Goal: Task Accomplishment & Management: Use online tool/utility

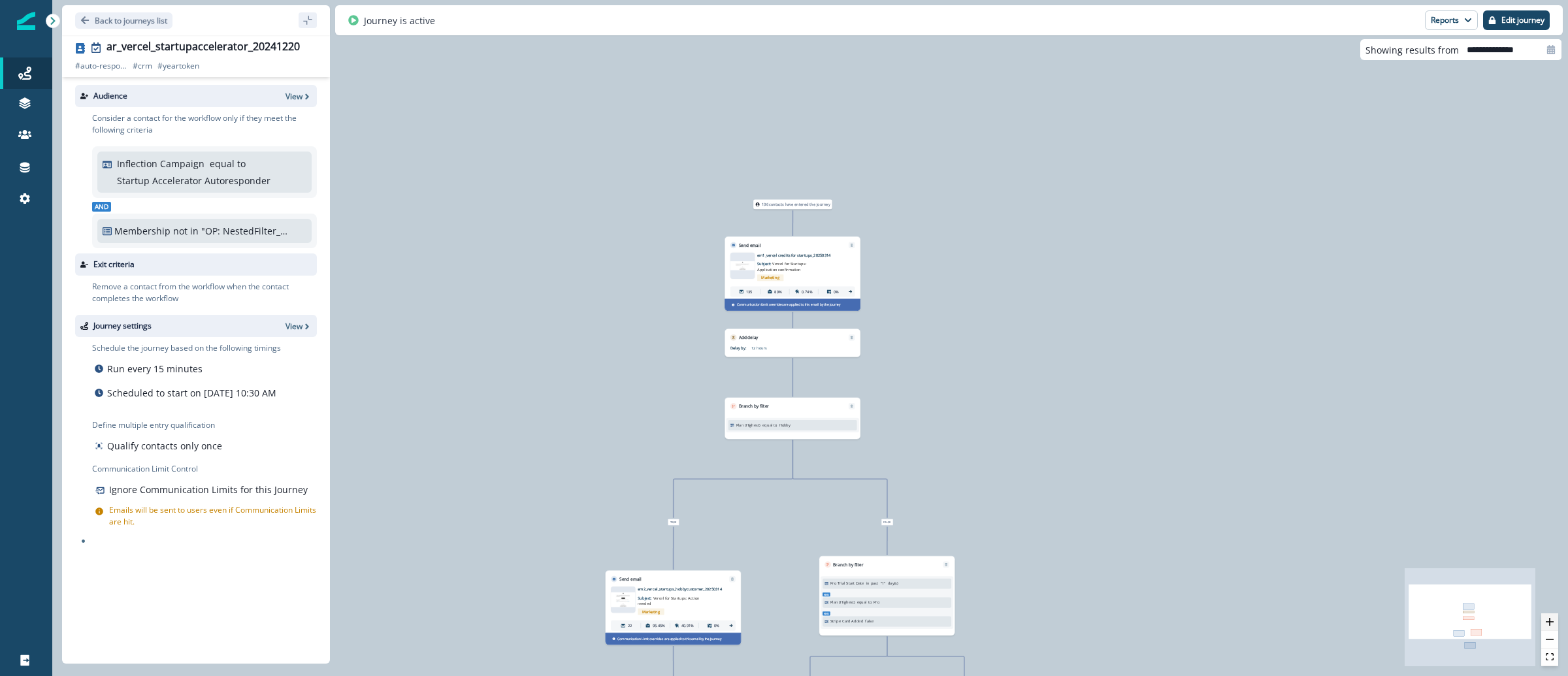
click at [1552, 623] on icon "zoom in" at bounding box center [1551, 622] width 8 height 8
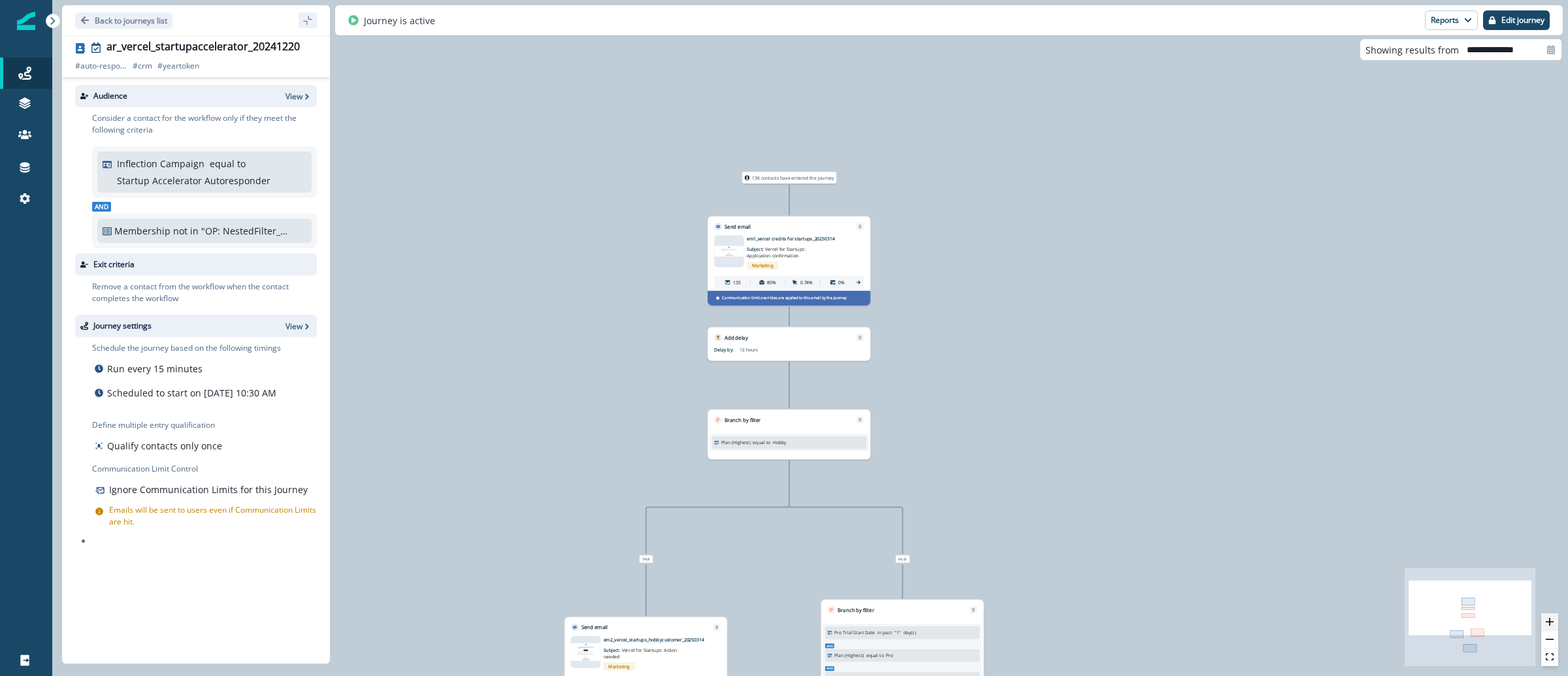
click at [1552, 623] on icon "zoom in" at bounding box center [1551, 622] width 8 height 8
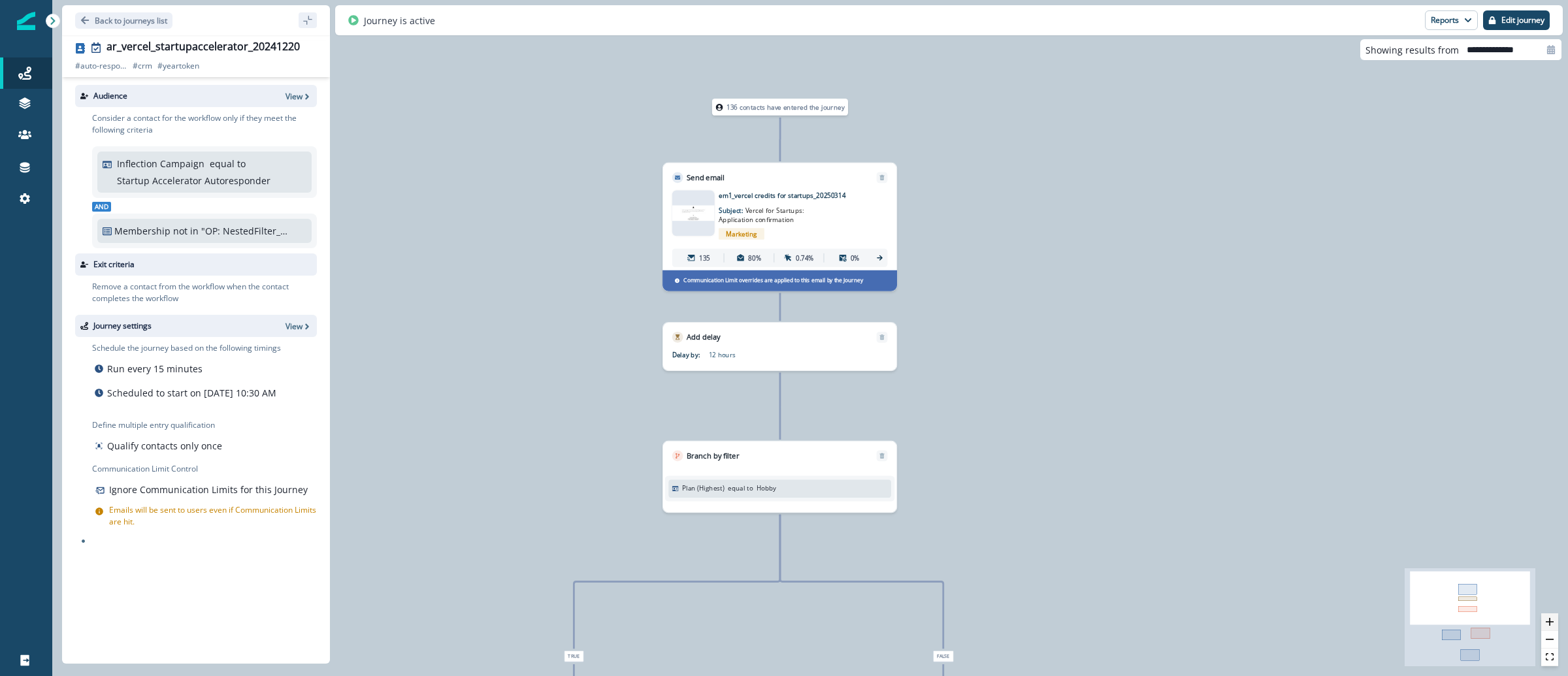
click at [1552, 623] on icon "zoom in" at bounding box center [1551, 622] width 8 height 8
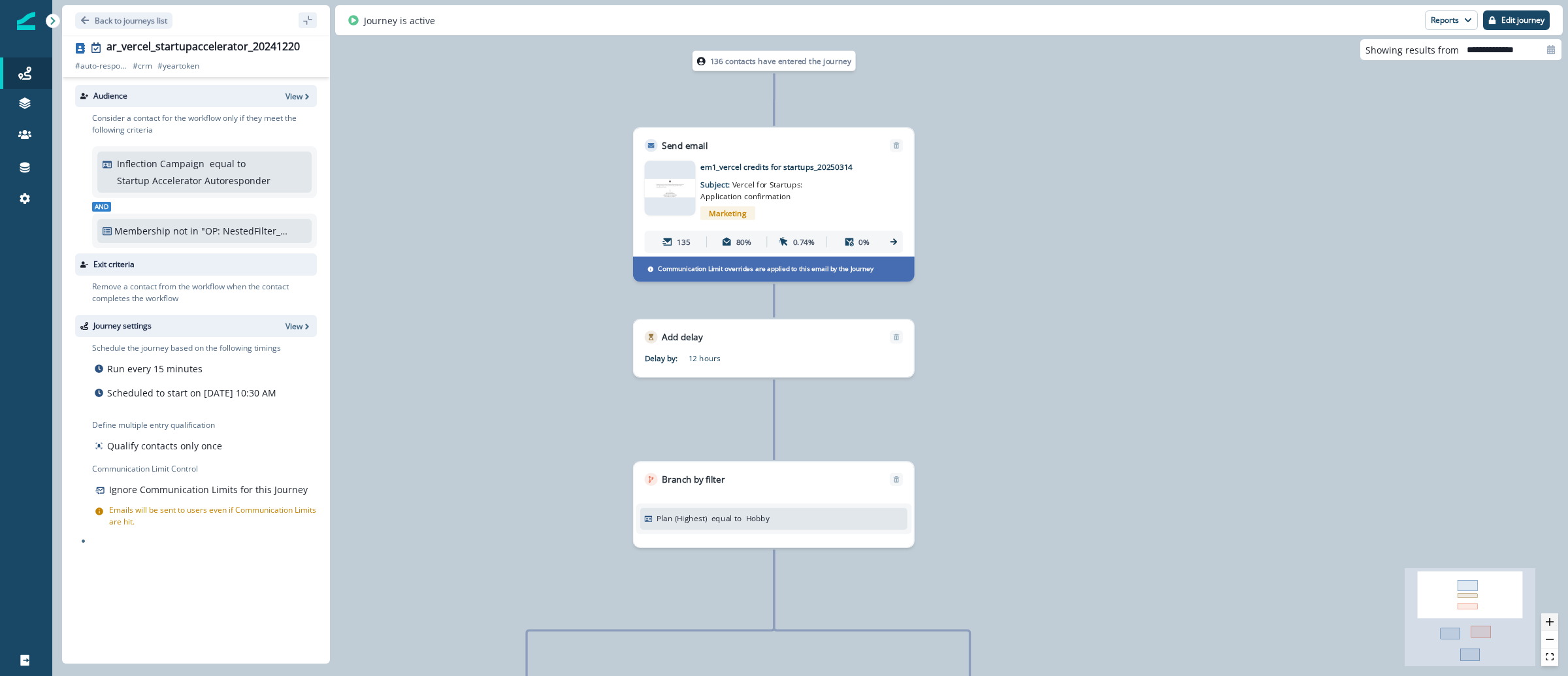
click at [1552, 623] on icon "zoom in" at bounding box center [1551, 622] width 8 height 8
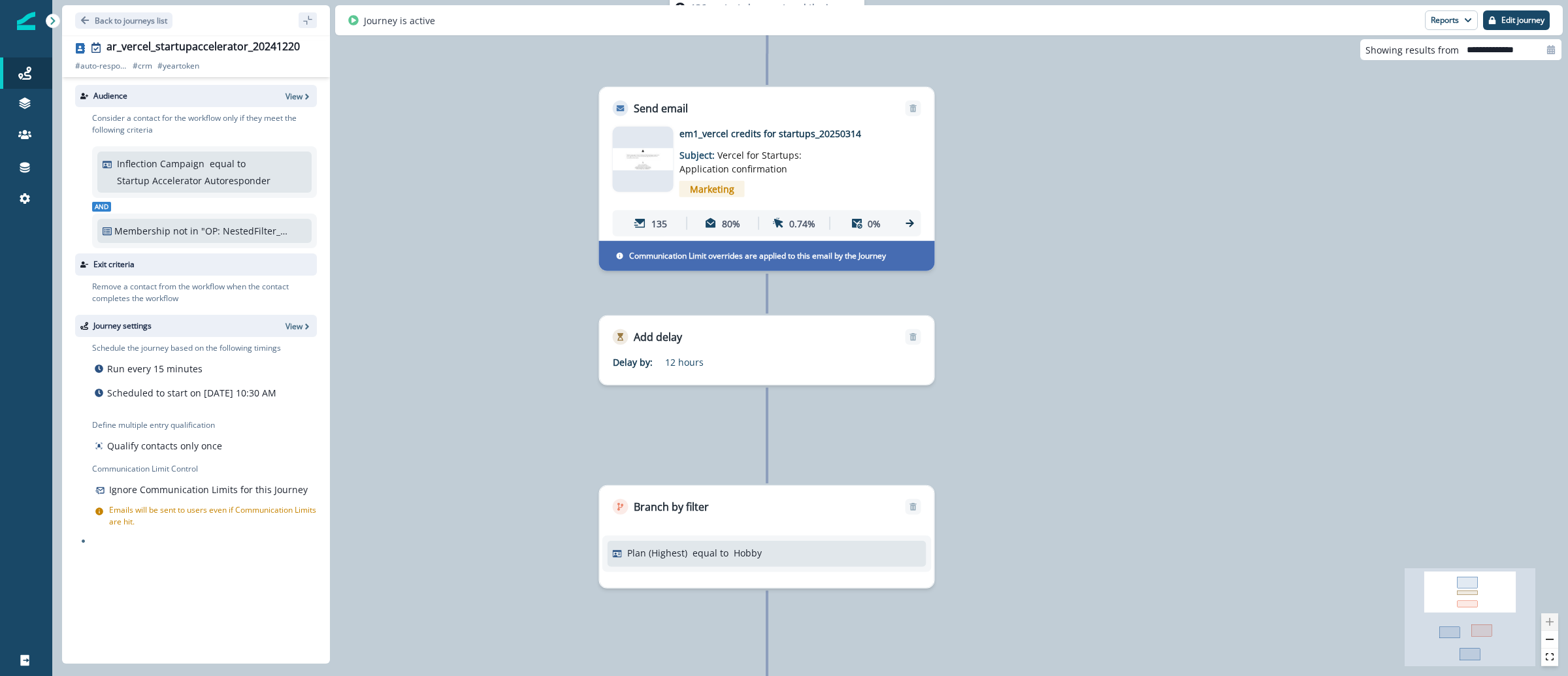
click at [1552, 623] on div at bounding box center [1550, 640] width 17 height 53
click at [652, 180] on div at bounding box center [643, 159] width 61 height 65
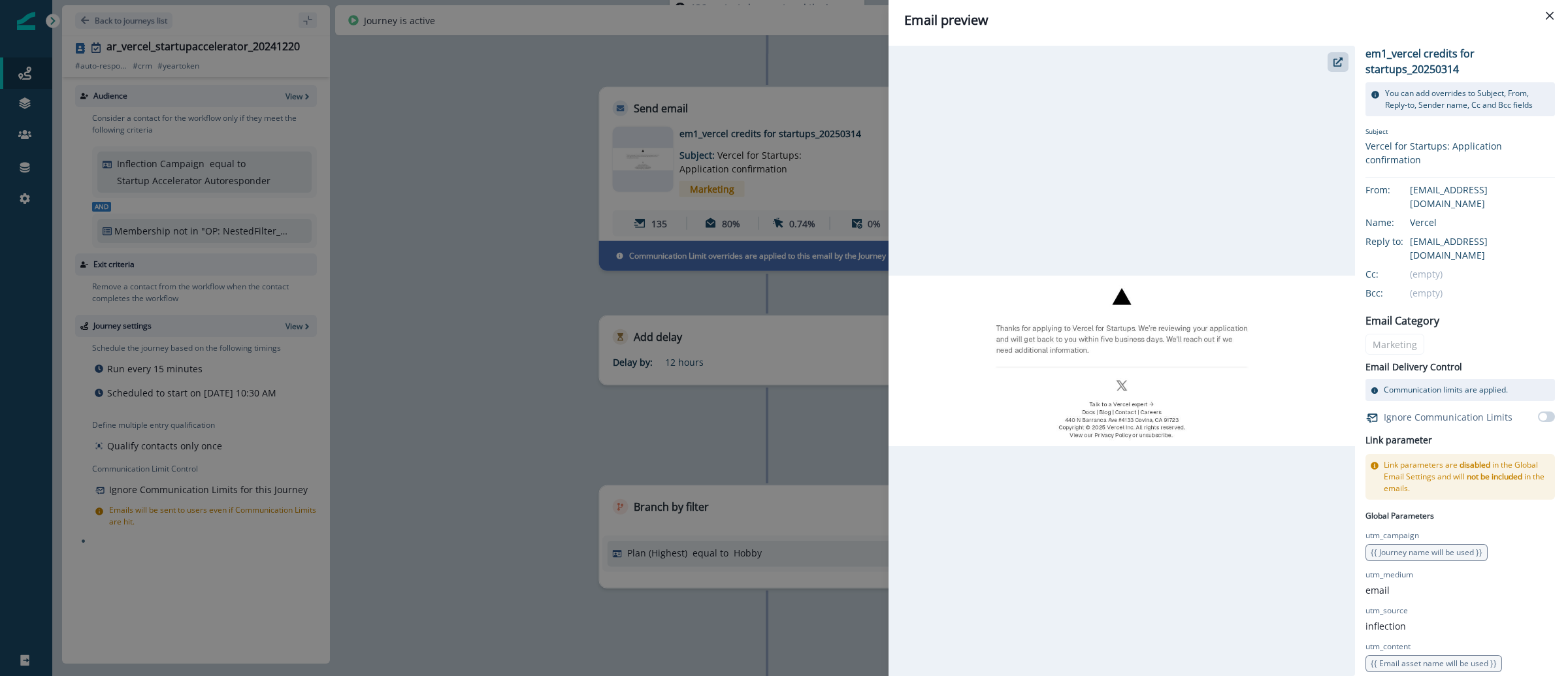
click at [520, 270] on div "Email preview em1_vercel credits for startups_20250314 You can add overrides to…" at bounding box center [784, 338] width 1568 height 676
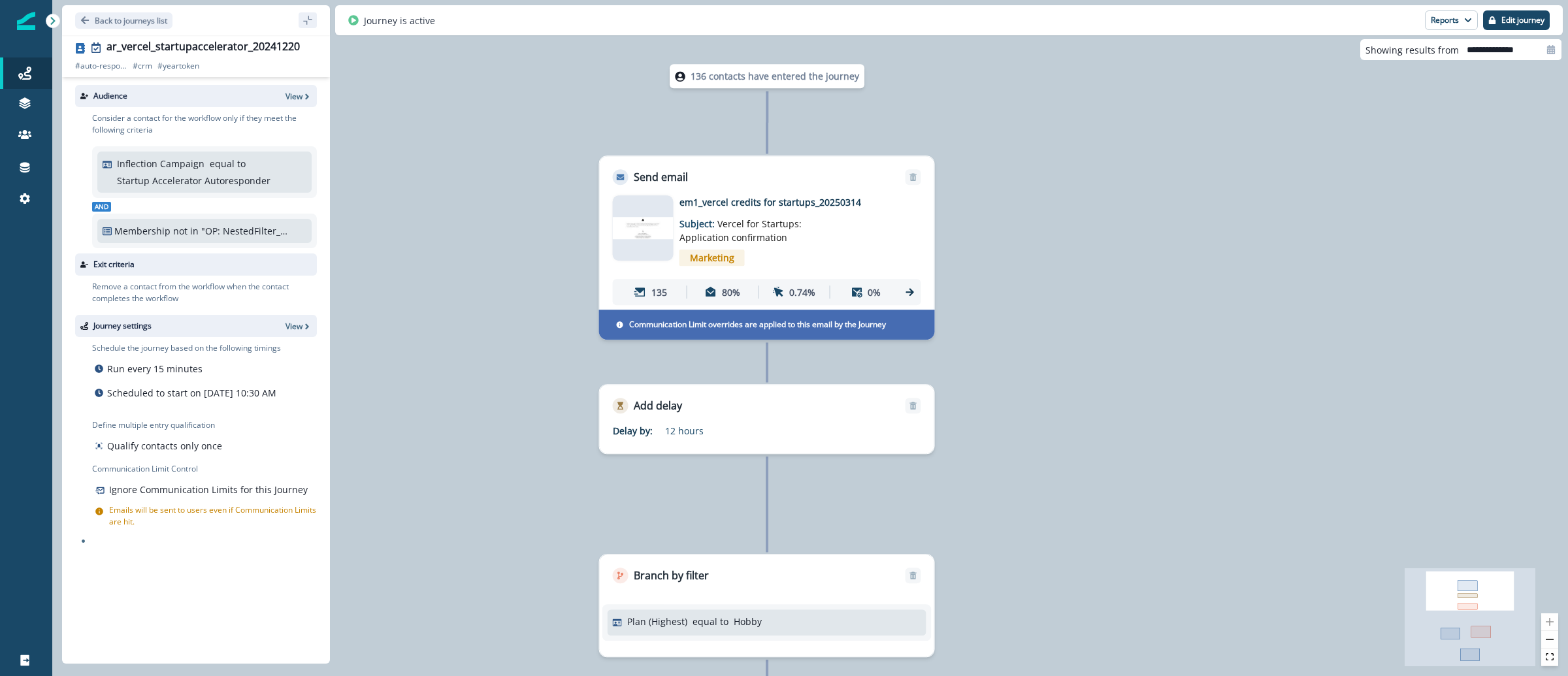
click at [1208, 302] on div "136 contacts have entered the journey Send email Email asset changed, journey r…" at bounding box center [810, 338] width 1516 height 676
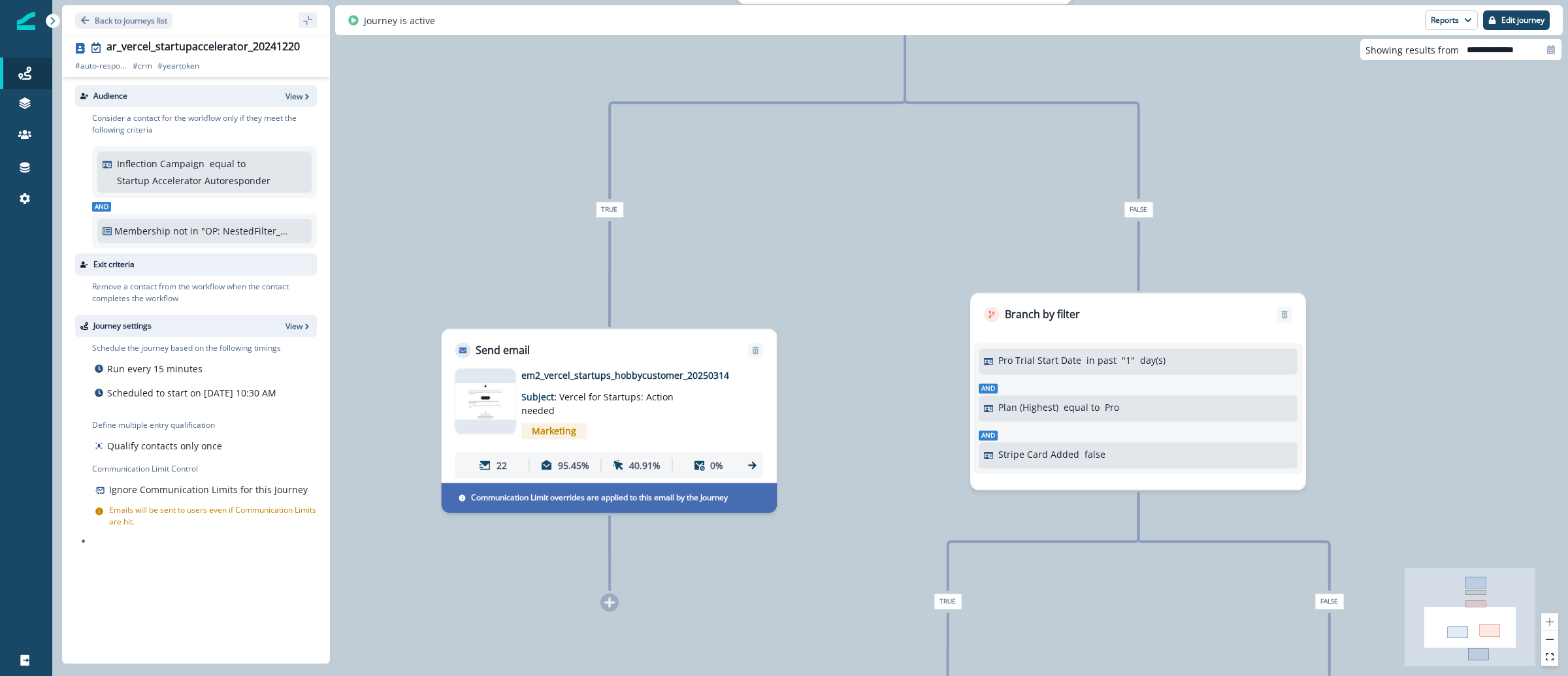
drag, startPoint x: 682, startPoint y: 195, endPoint x: 820, endPoint y: 194, distance: 138.0
click at [820, 194] on div "136 contacts have entered the journey Send email Email asset changed, journey r…" at bounding box center [810, 338] width 1516 height 676
click at [478, 396] on img at bounding box center [485, 401] width 61 height 36
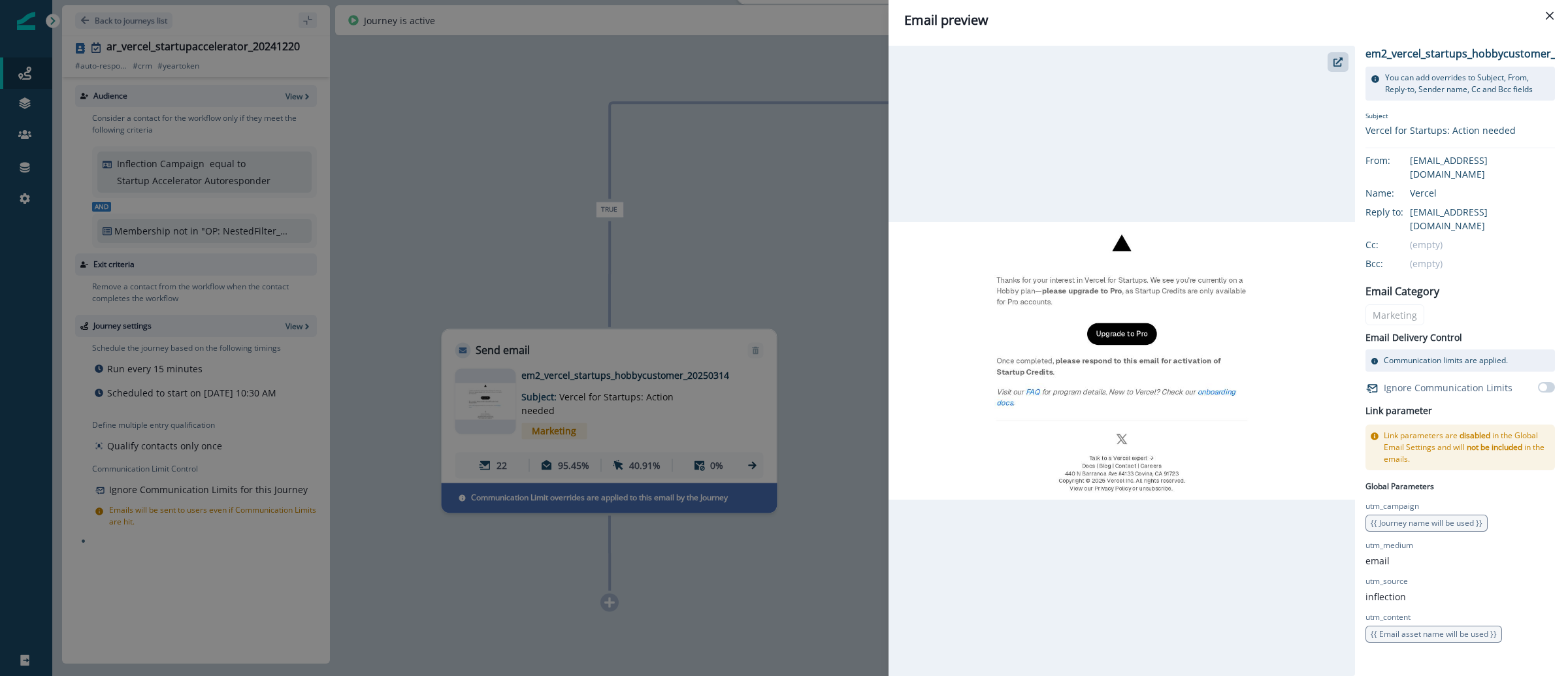
click at [401, 165] on div "Email preview em2_vercel_startups_hobbycustomer_20250314 You can add overrides …" at bounding box center [784, 338] width 1568 height 676
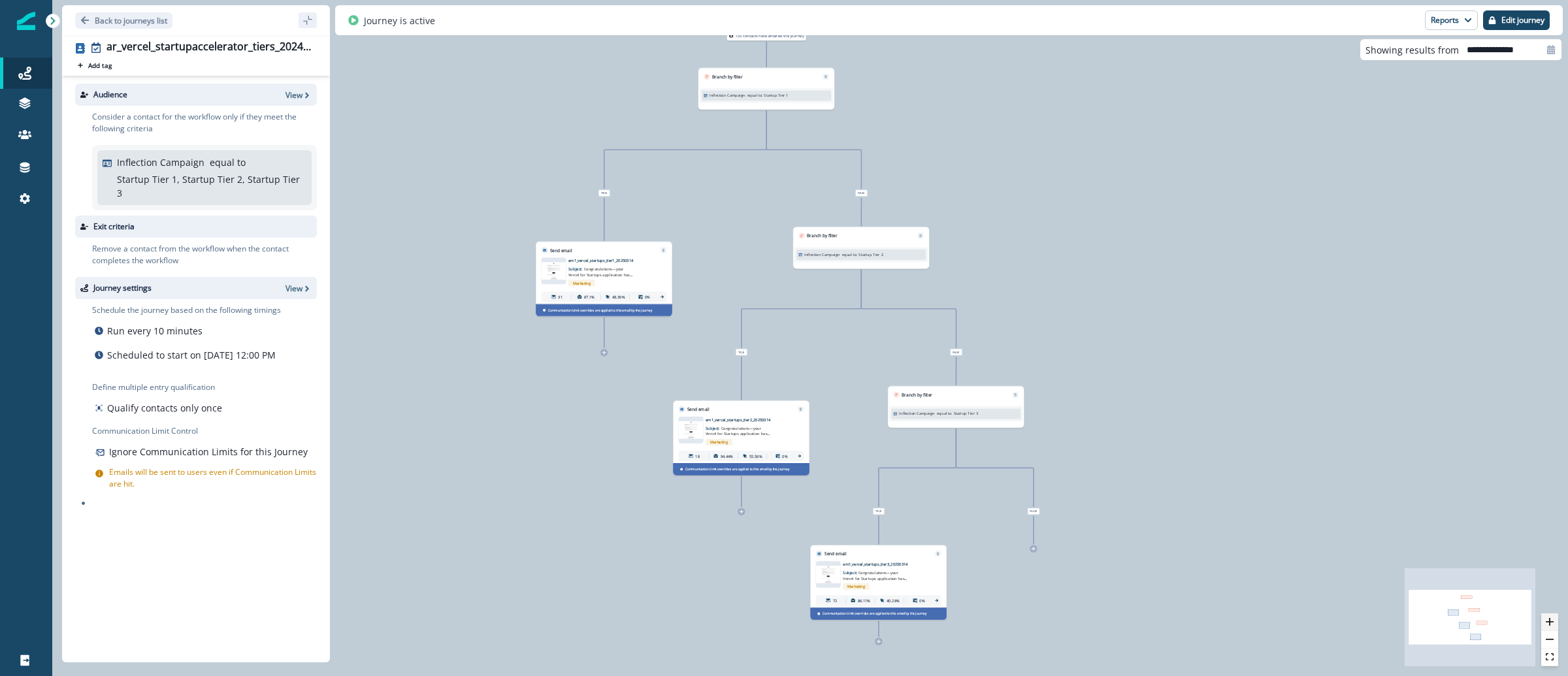
click at [1555, 623] on button "zoom in" at bounding box center [1550, 622] width 17 height 17
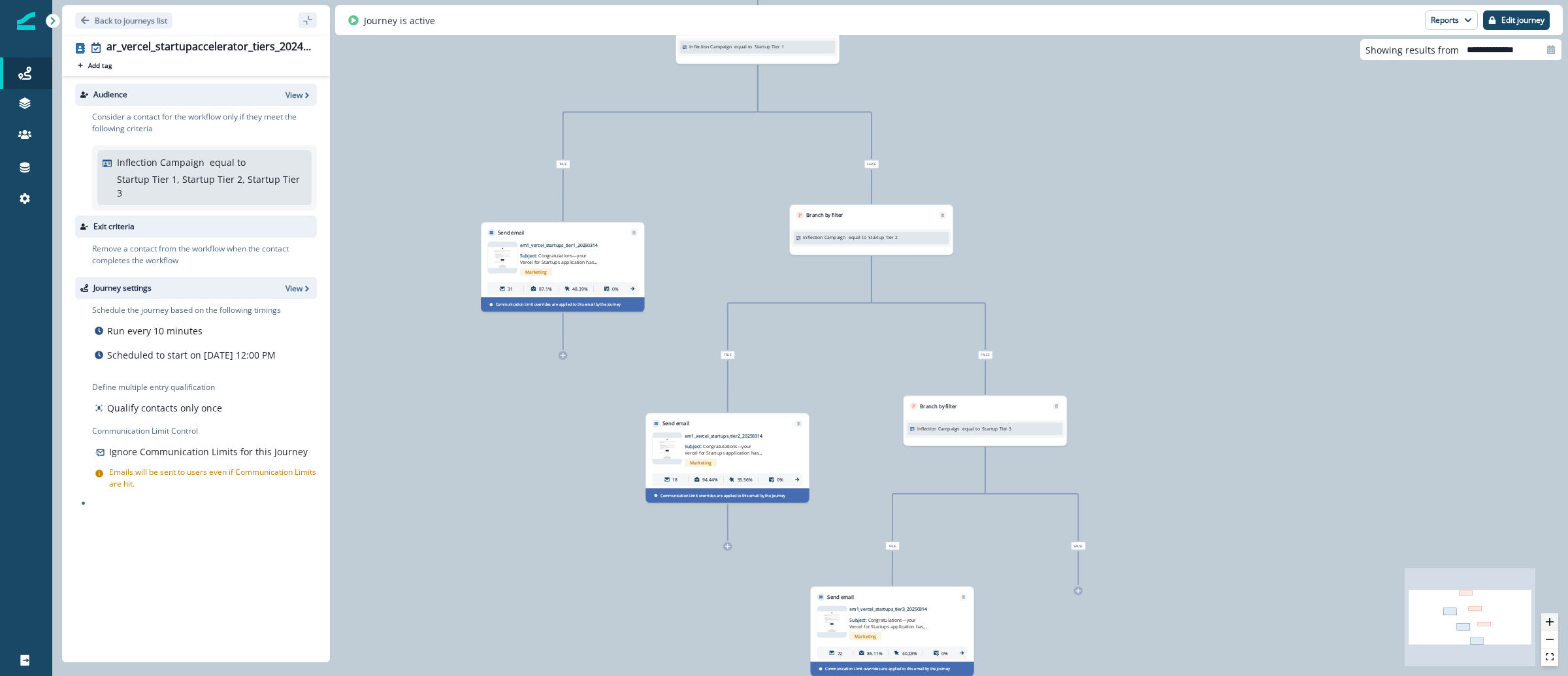
click at [1555, 622] on button "zoom in" at bounding box center [1550, 622] width 17 height 17
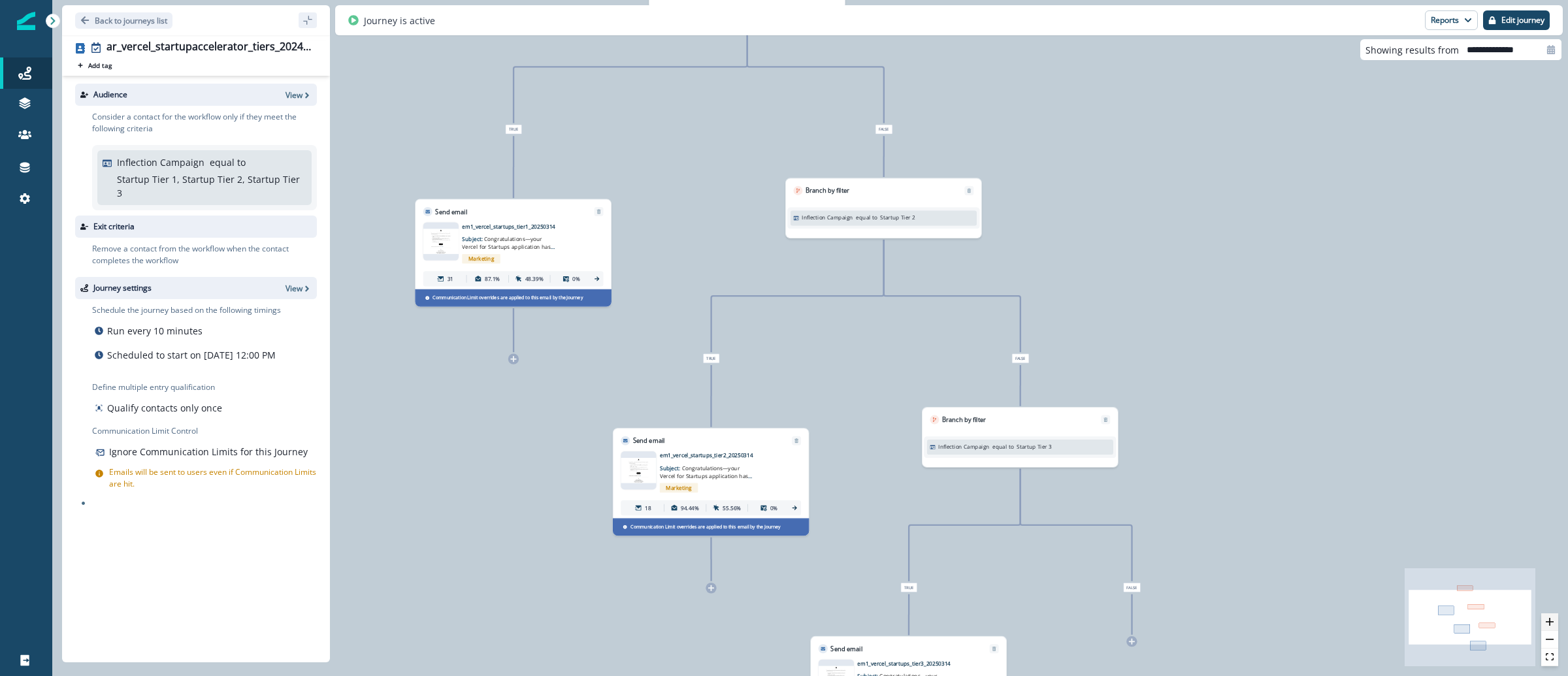
click at [1555, 622] on button "zoom in" at bounding box center [1550, 622] width 17 height 17
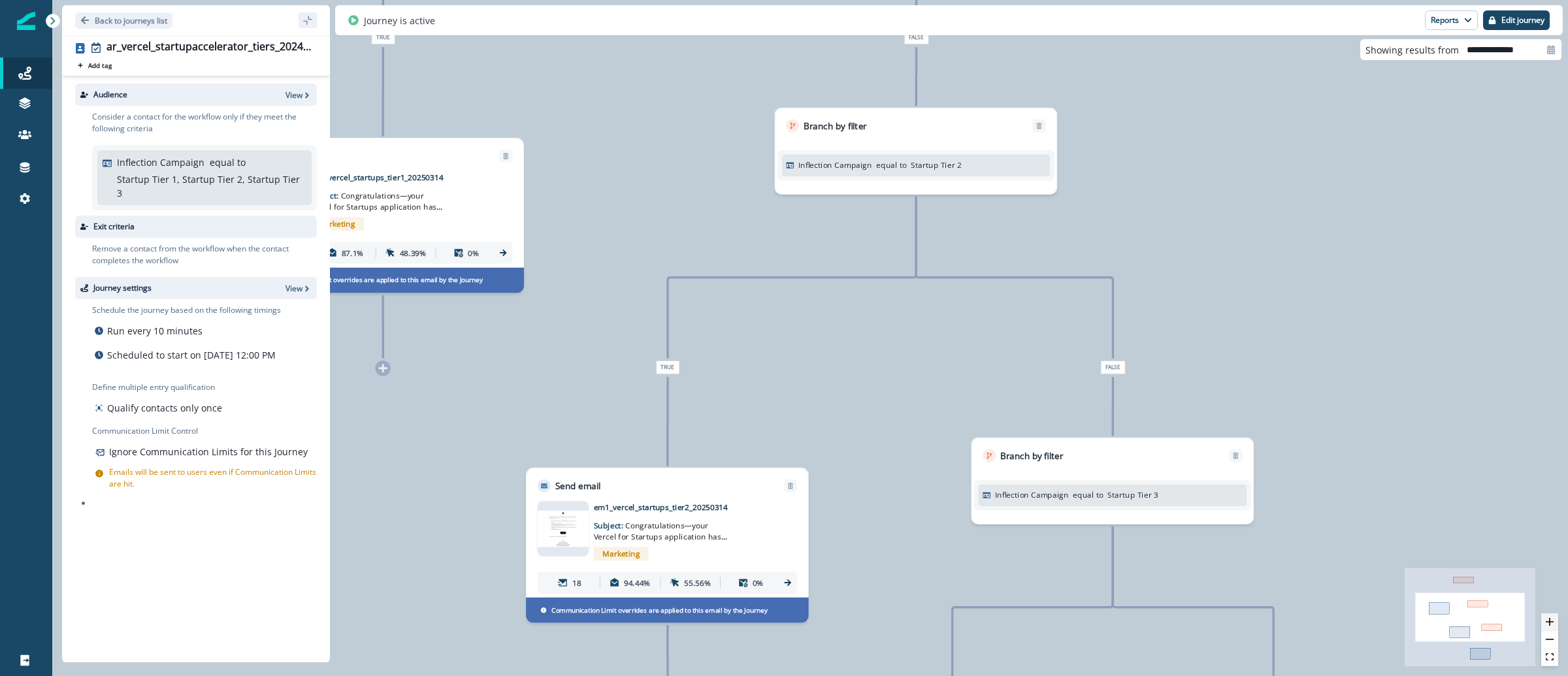
click at [1555, 622] on button "zoom in" at bounding box center [1550, 622] width 17 height 17
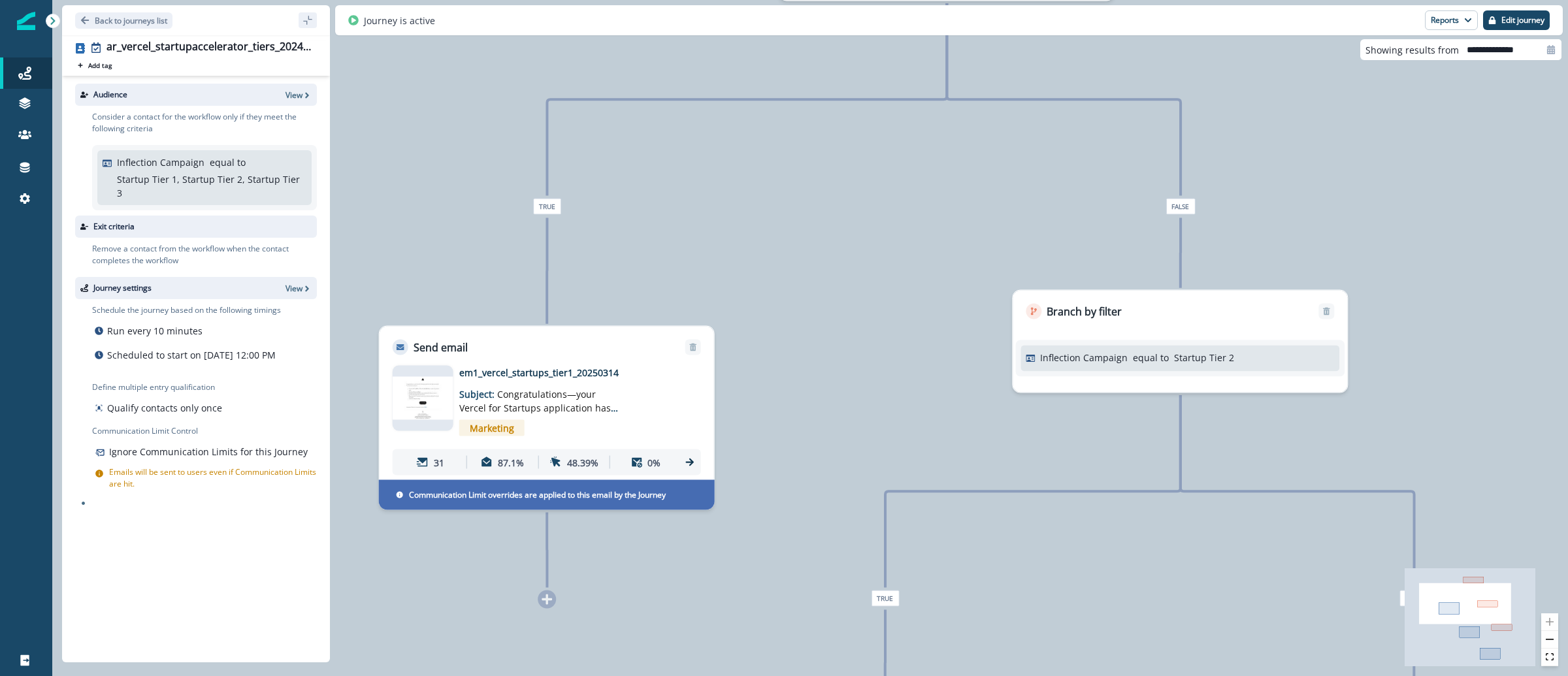
drag, startPoint x: 570, startPoint y: 187, endPoint x: 815, endPoint y: 413, distance: 333.3
click at [815, 413] on div "155 contacts have entered the journey Branch by filter Inflection Campaign equa…" at bounding box center [810, 338] width 1516 height 676
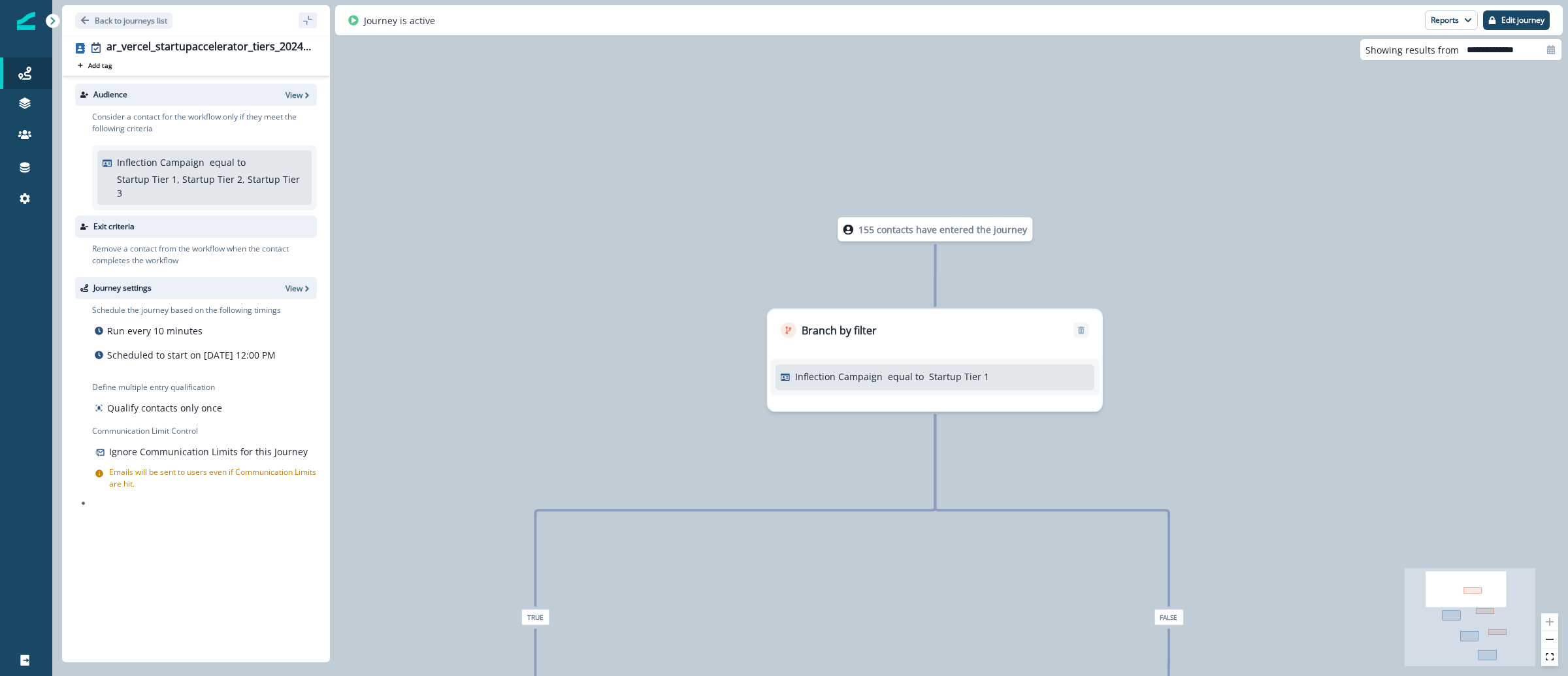
drag, startPoint x: 806, startPoint y: 190, endPoint x: 785, endPoint y: 586, distance: 396.6
click at [792, 606] on div "155 contacts have entered the journey Branch by filter Inflection Campaign equa…" at bounding box center [810, 338] width 1516 height 676
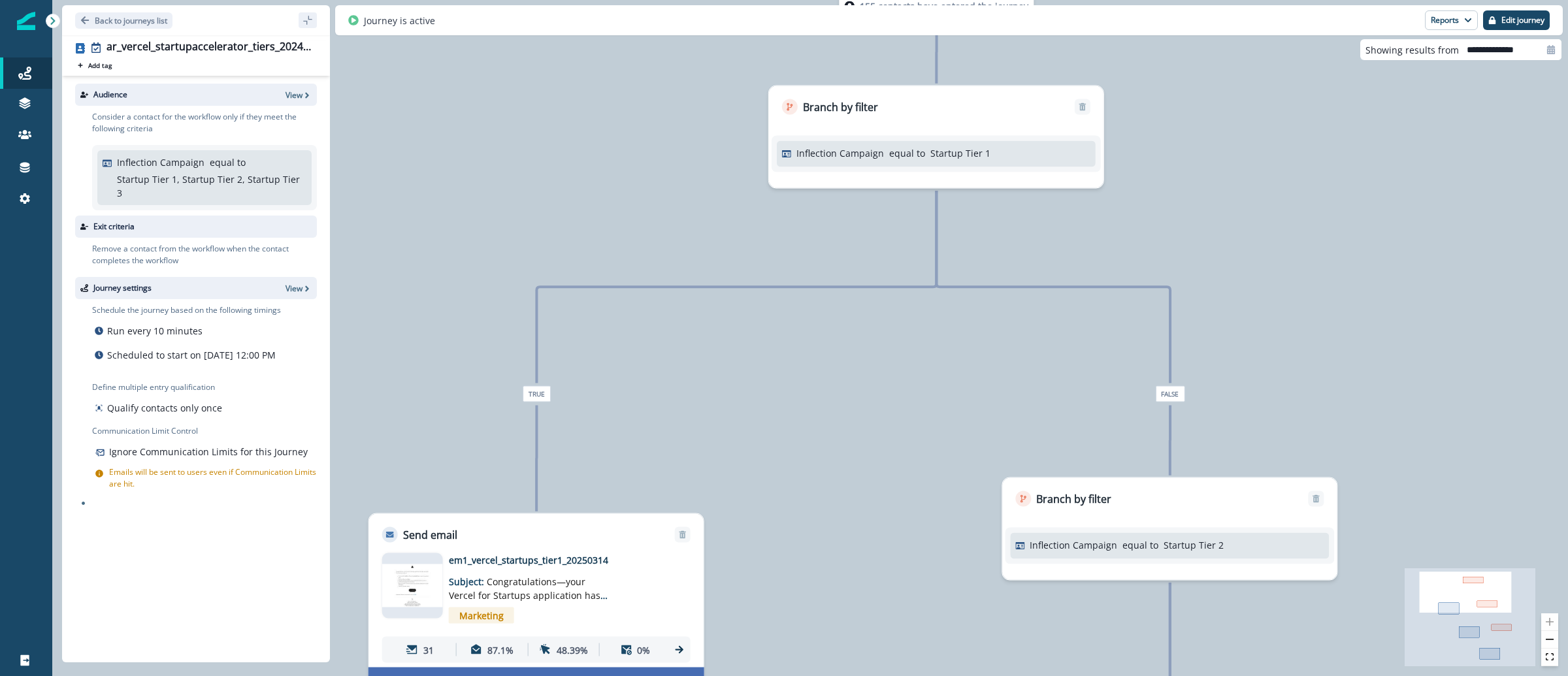
drag, startPoint x: 1365, startPoint y: 467, endPoint x: 1368, endPoint y: 240, distance: 227.0
click at [1368, 240] on div "155 contacts have entered the journey Branch by filter Inflection Campaign equa…" at bounding box center [810, 338] width 1516 height 676
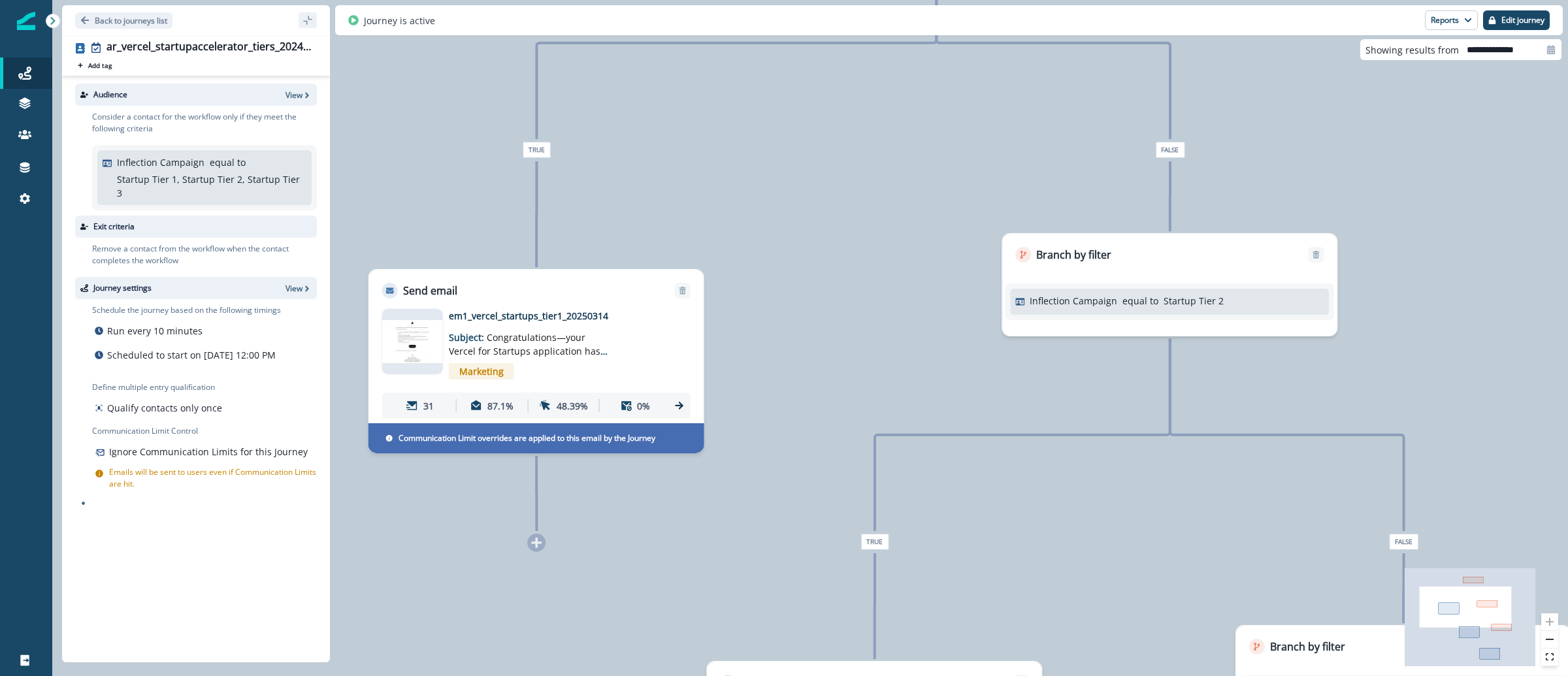
click at [419, 348] on img at bounding box center [412, 341] width 61 height 43
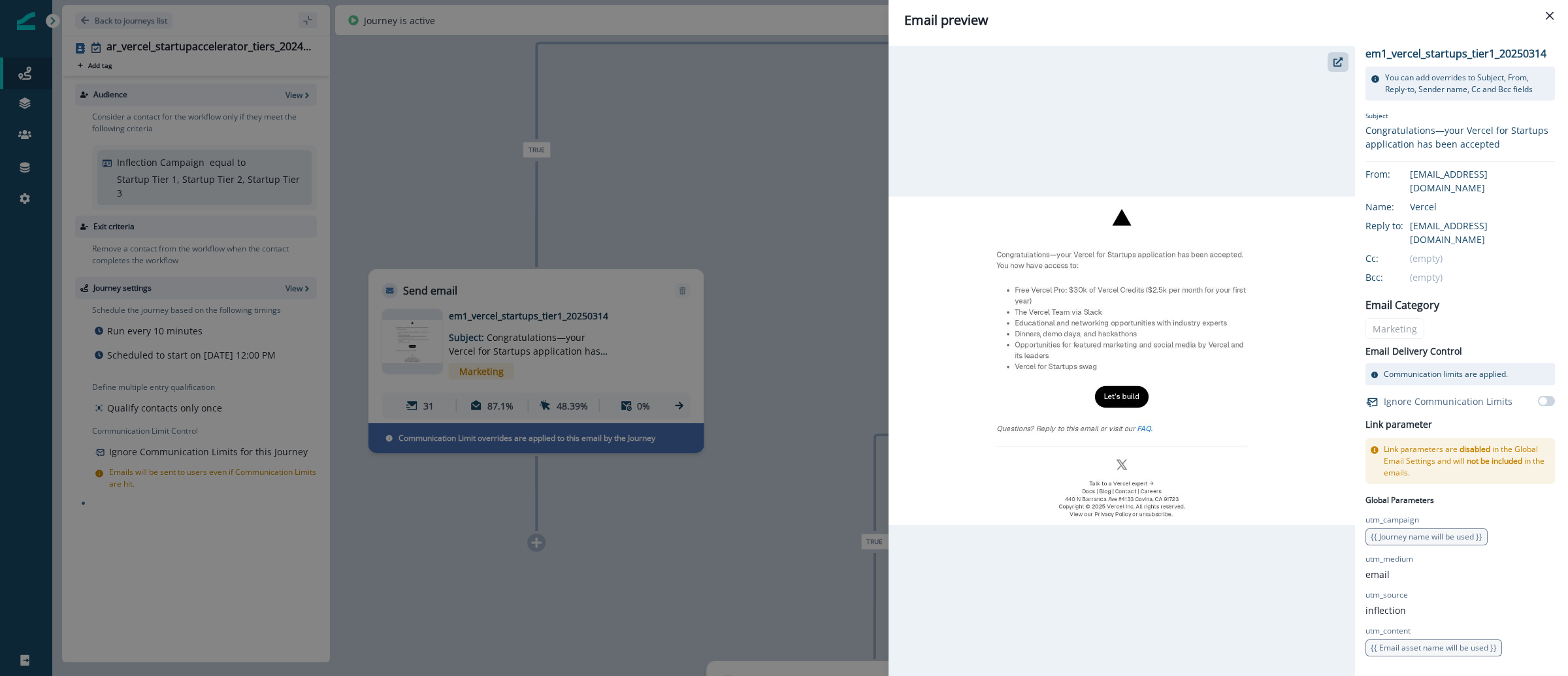
click at [739, 153] on div "Email preview em1_vercel_startups_tier1_20250314 You can add overrides to Subje…" at bounding box center [784, 338] width 1568 height 676
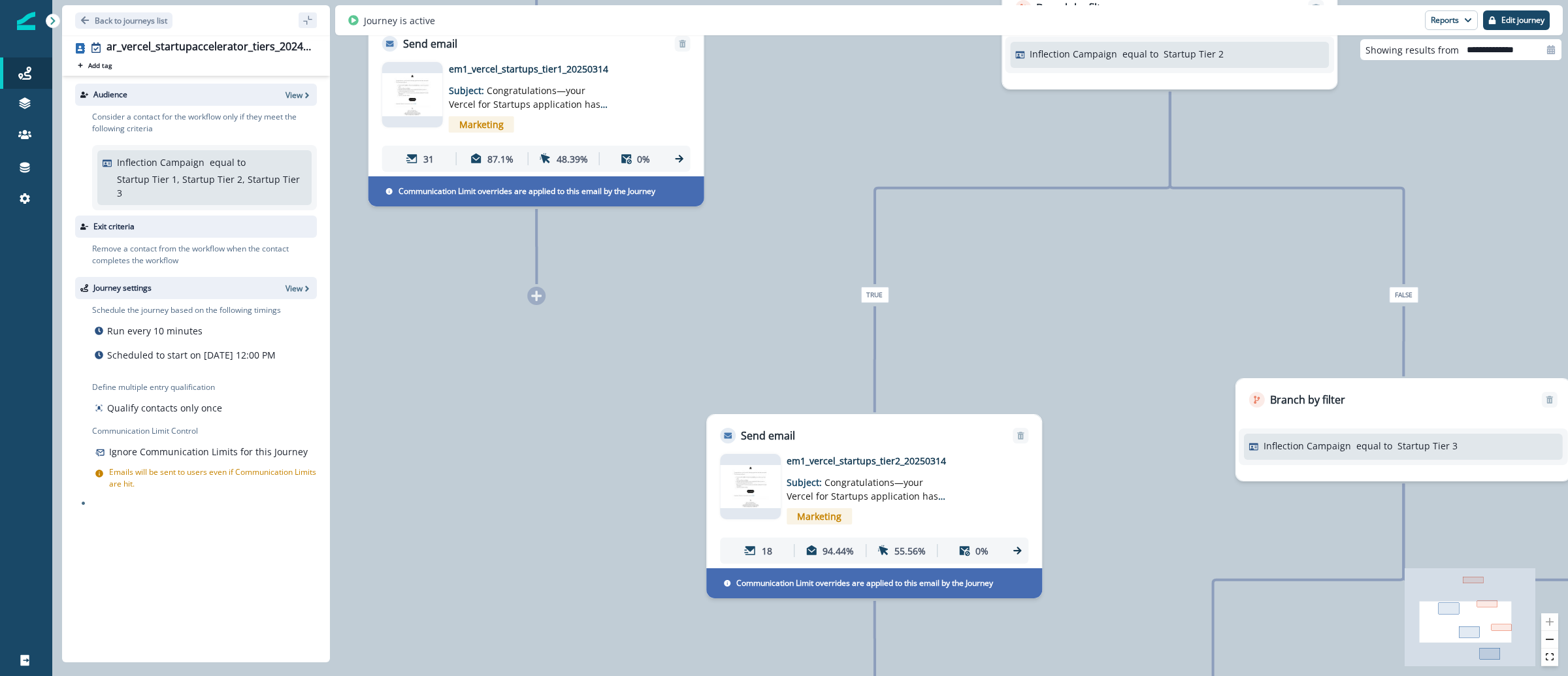
click at [753, 489] on img at bounding box center [751, 486] width 61 height 43
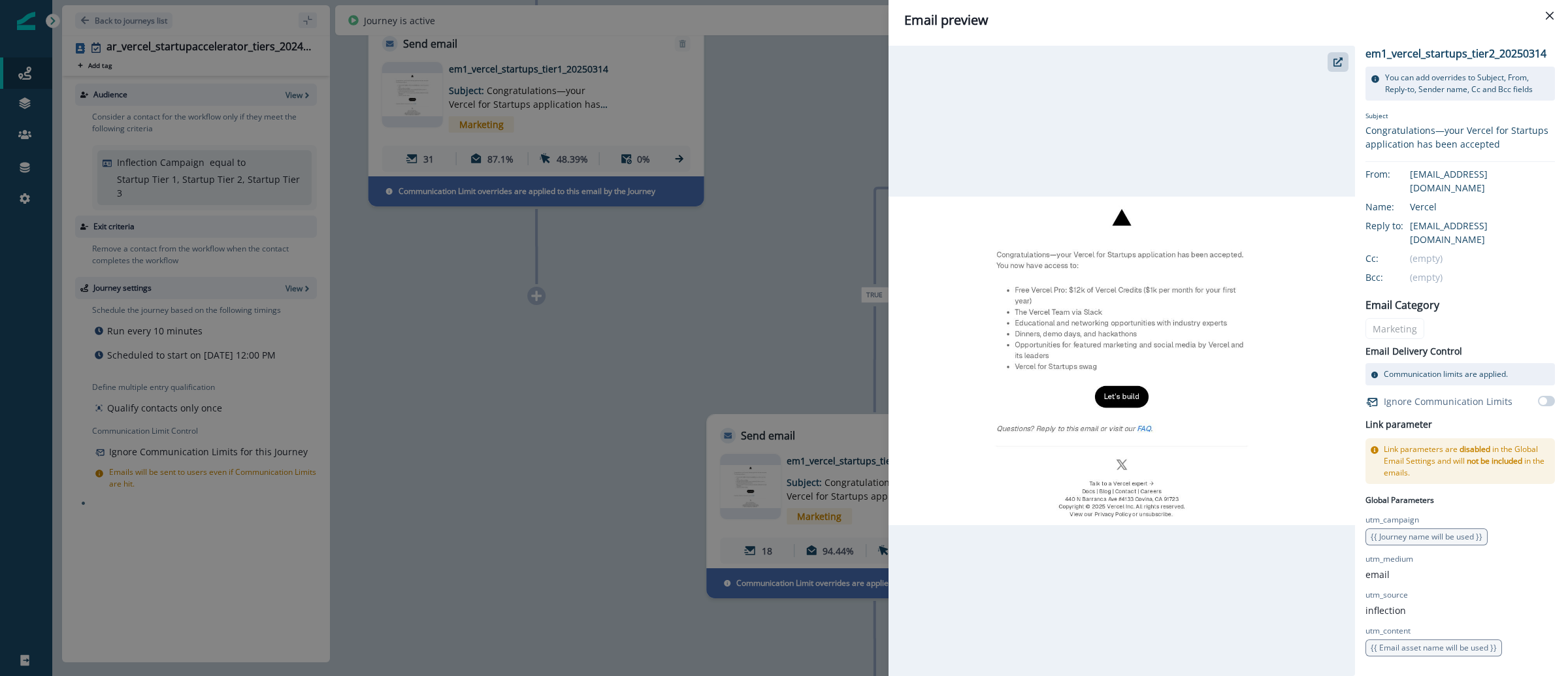
click at [718, 303] on div "Email preview em1_vercel_startups_tier2_20250314 You can add overrides to Subje…" at bounding box center [784, 338] width 1568 height 676
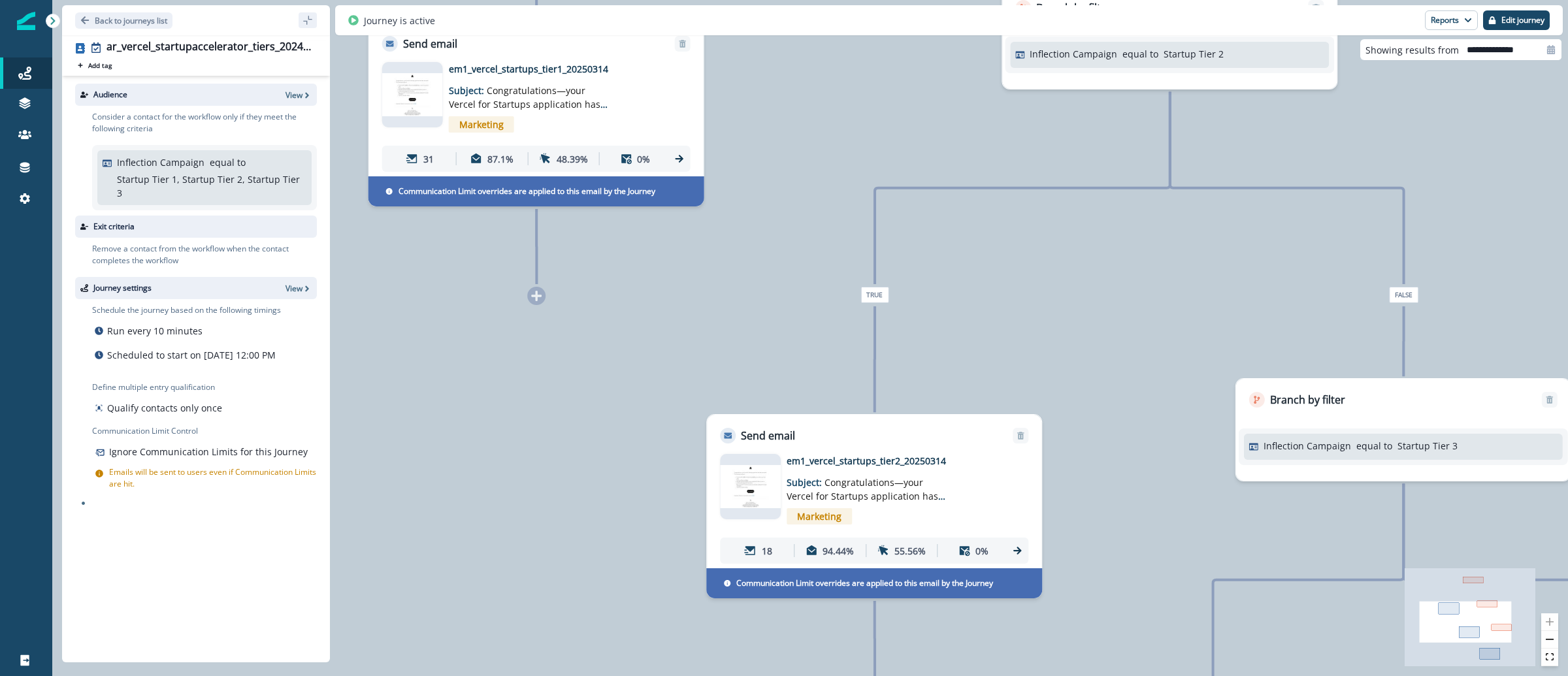
click at [411, 106] on img at bounding box center [412, 95] width 61 height 43
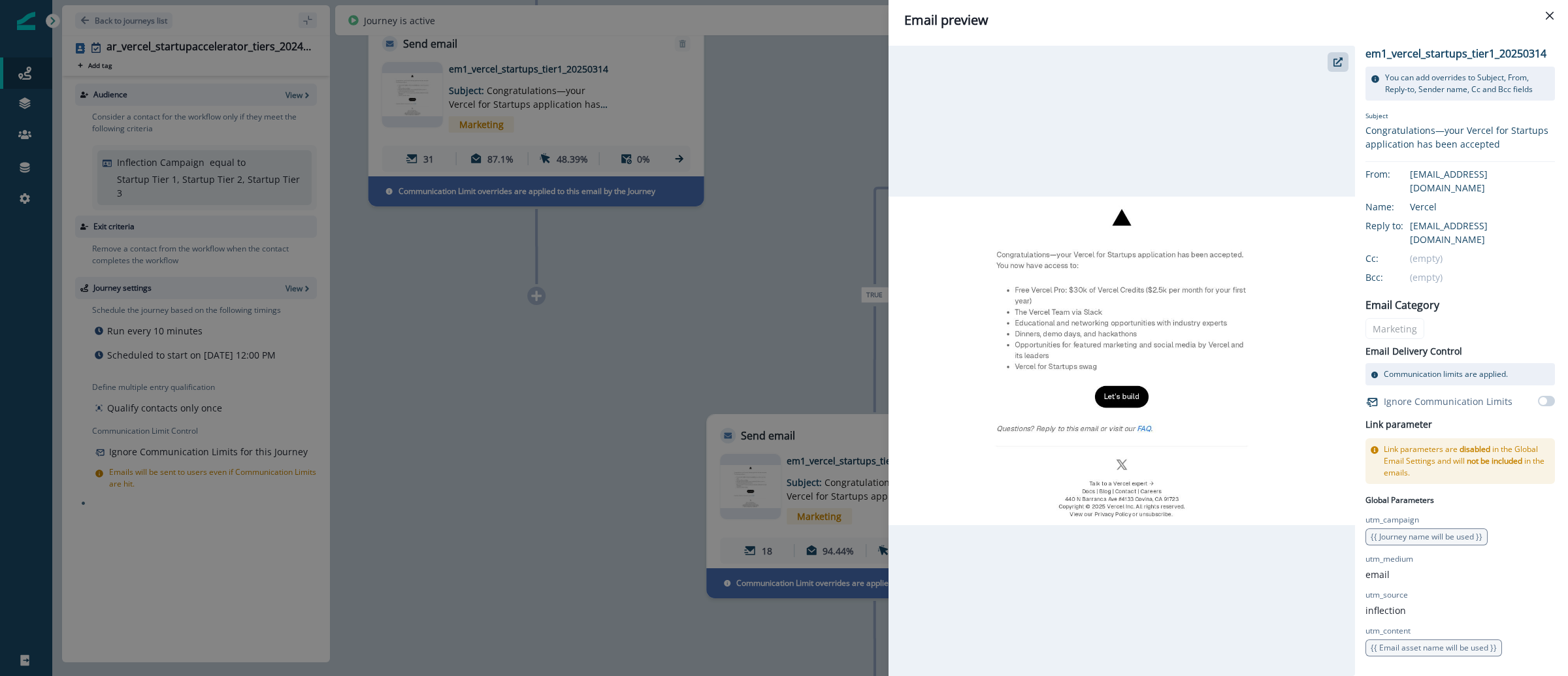
click at [683, 301] on div "Email preview em1_vercel_startups_tier1_20250314 You can add overrides to Subje…" at bounding box center [784, 338] width 1568 height 676
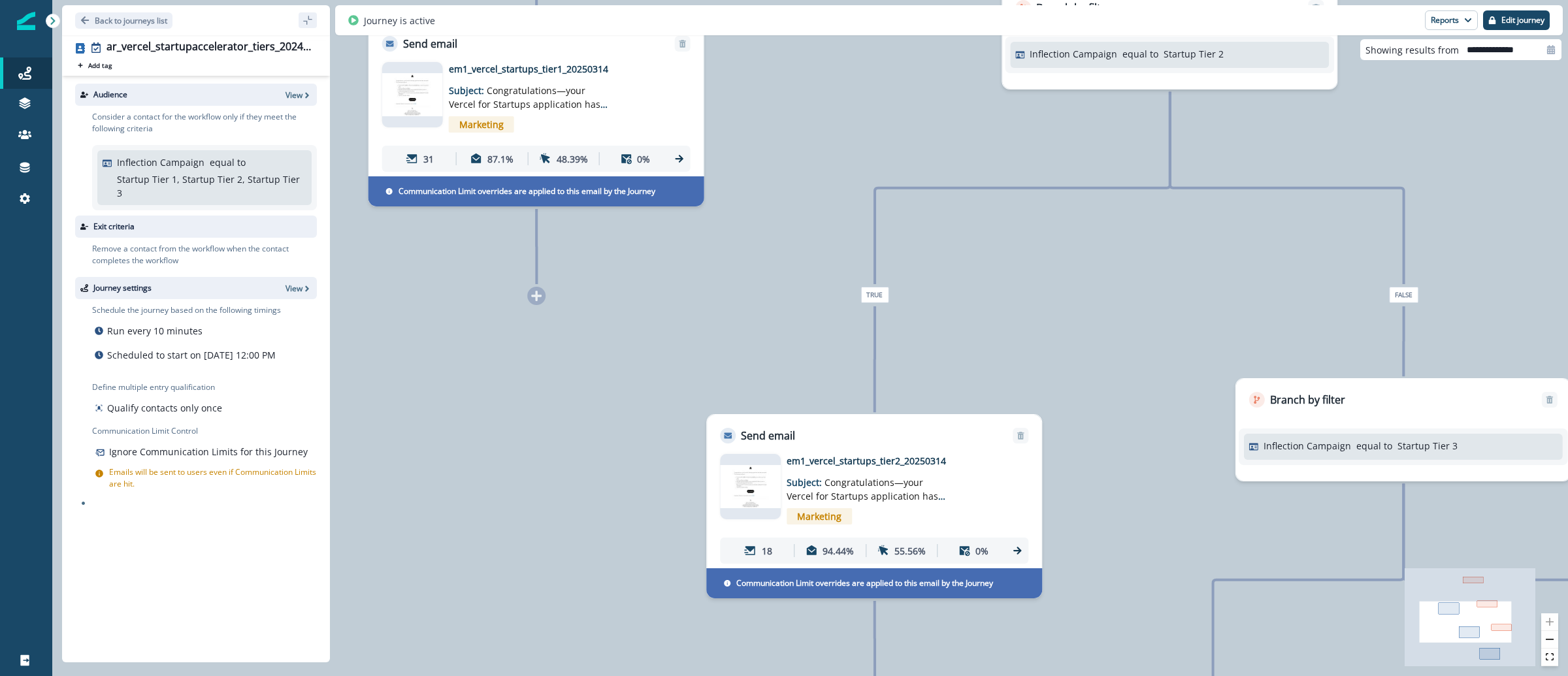
click at [728, 486] on img at bounding box center [751, 486] width 61 height 43
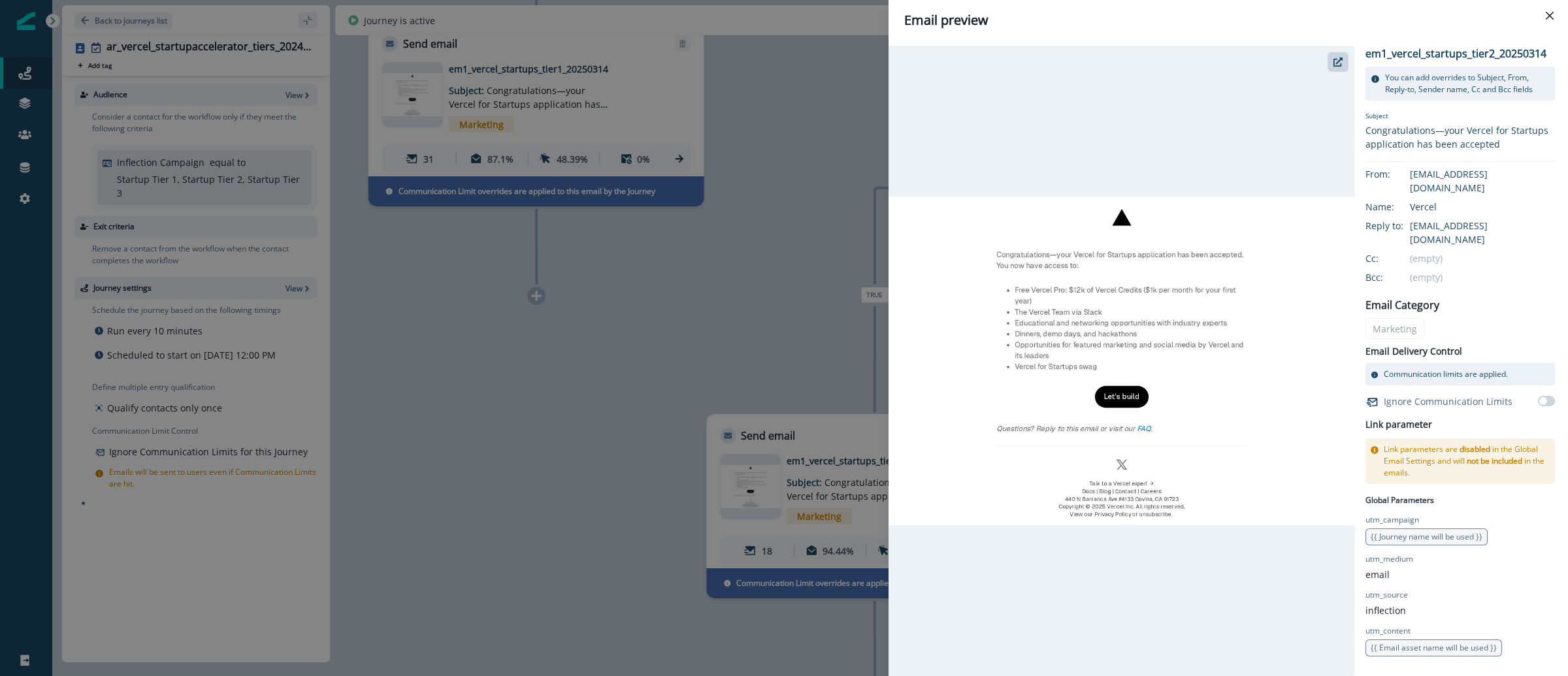
click at [709, 401] on div "Email preview em1_vercel_startups_tier2_20250314 You can add overrides to Subje…" at bounding box center [784, 338] width 1568 height 676
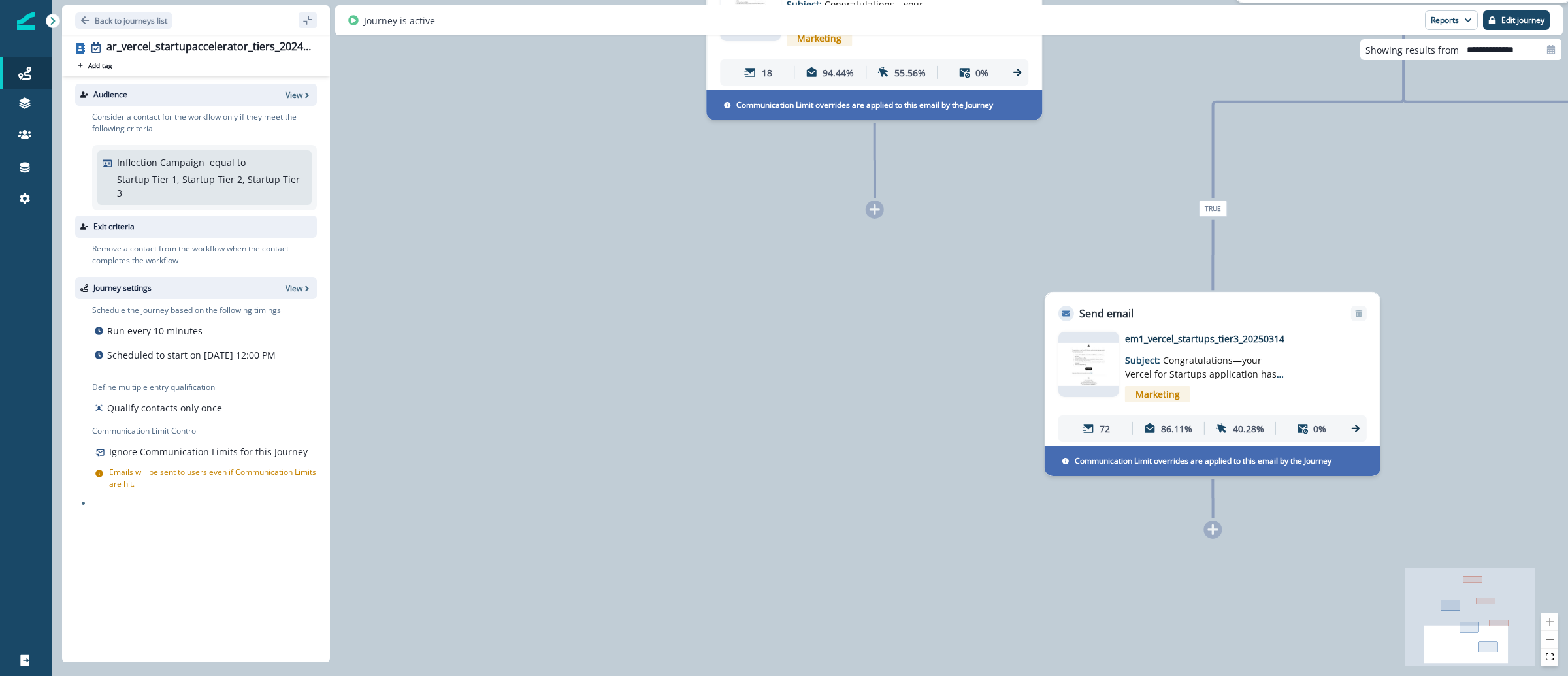
click at [1077, 365] on img at bounding box center [1089, 364] width 61 height 43
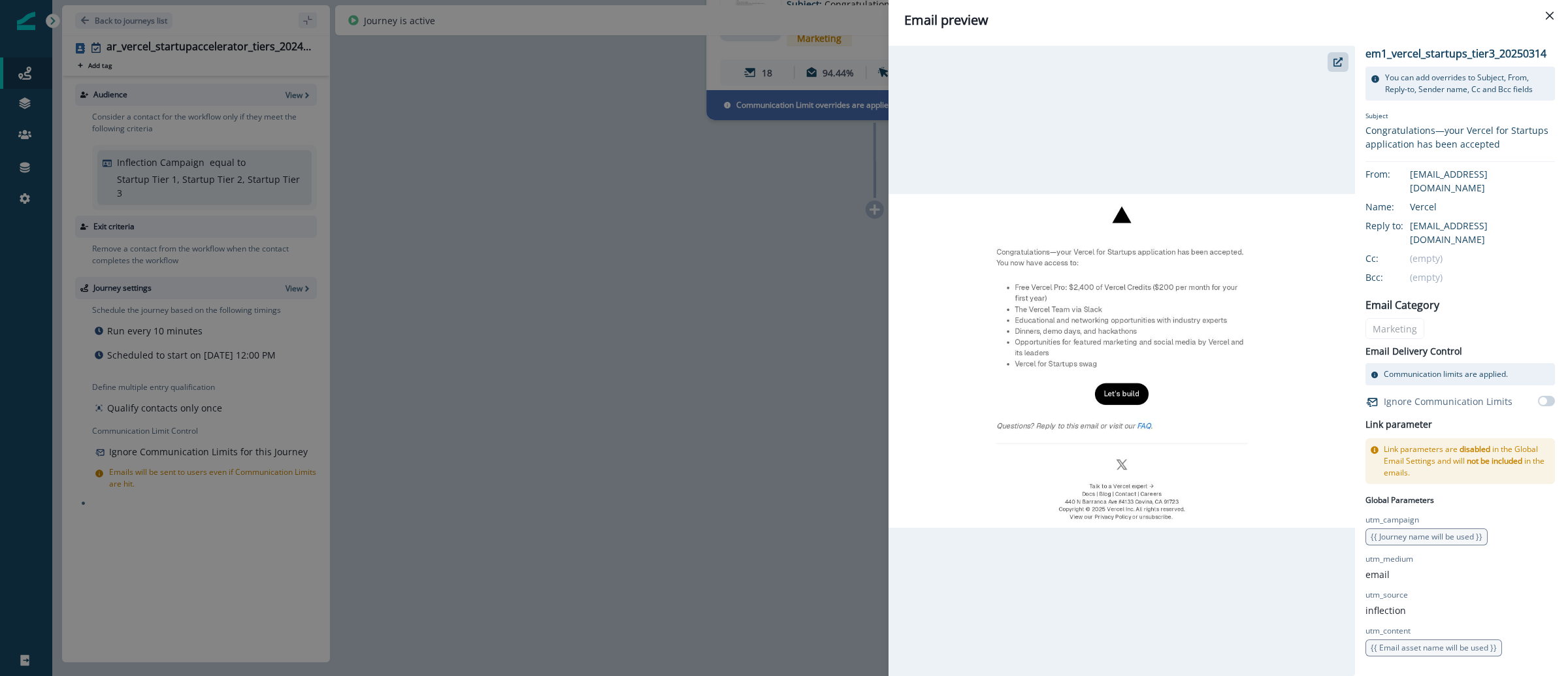
click at [664, 254] on div "Email preview em1_vercel_startups_tier3_20250314 You can add overrides to Subje…" at bounding box center [784, 338] width 1568 height 676
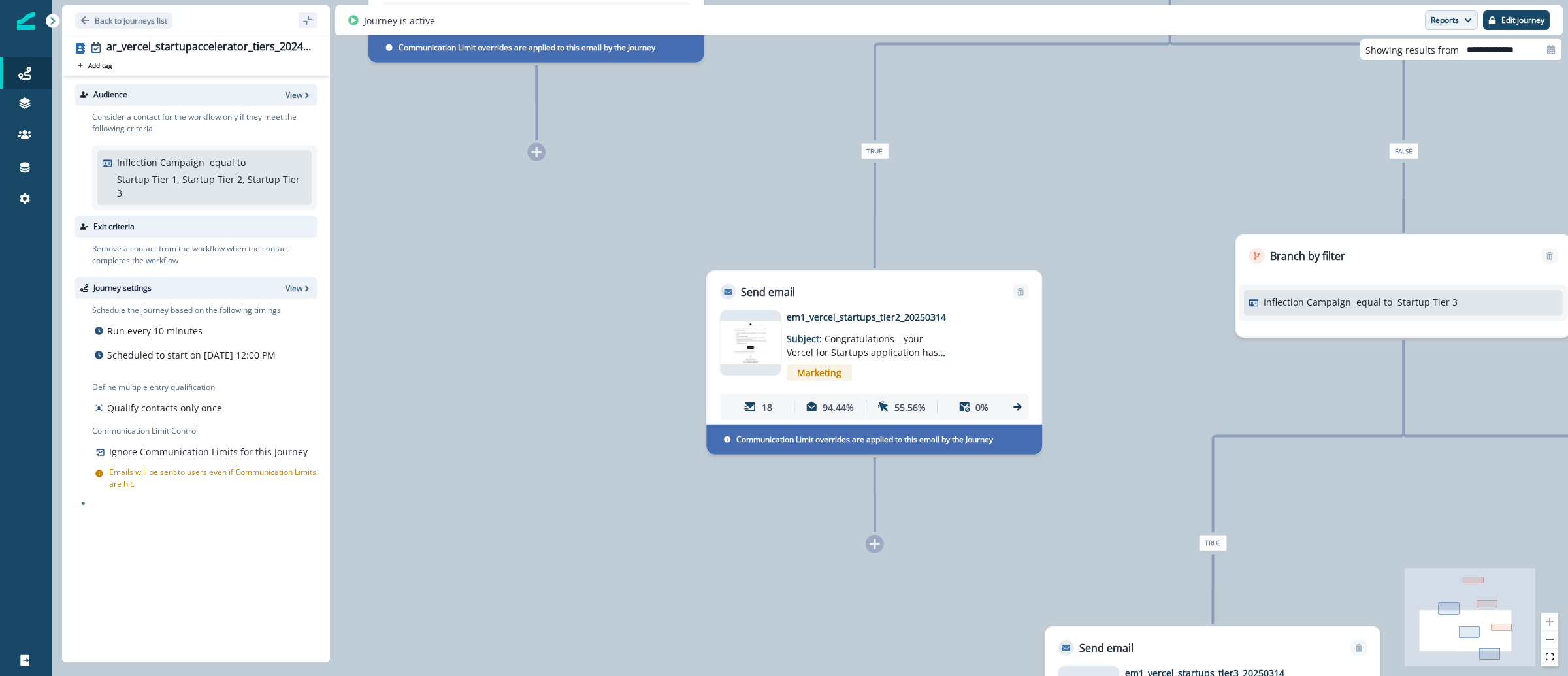
click at [1464, 15] on button "Reports" at bounding box center [1452, 21] width 53 height 20
click at [1422, 54] on button "Email Report" at bounding box center [1402, 53] width 148 height 24
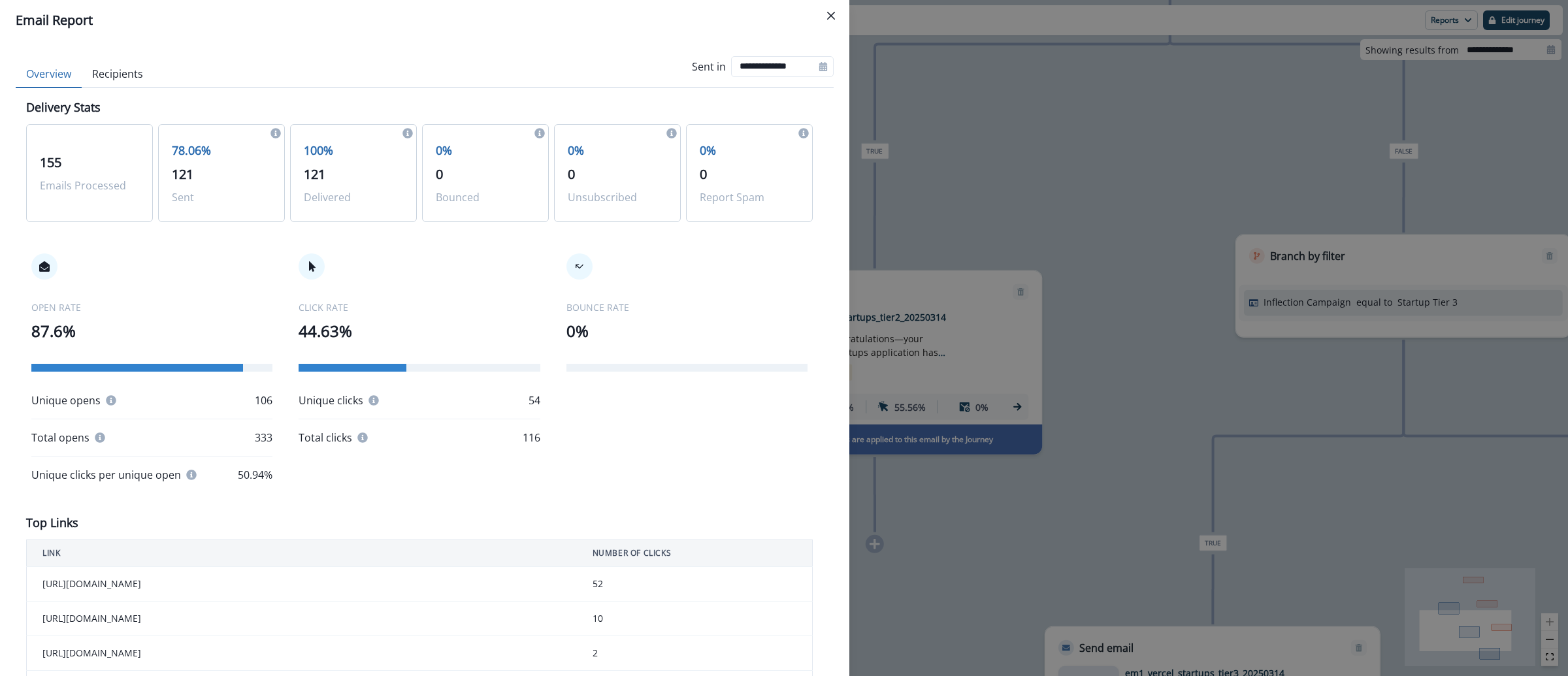
click at [820, 70] on icon at bounding box center [824, 66] width 8 height 9
select select "*"
select select "****"
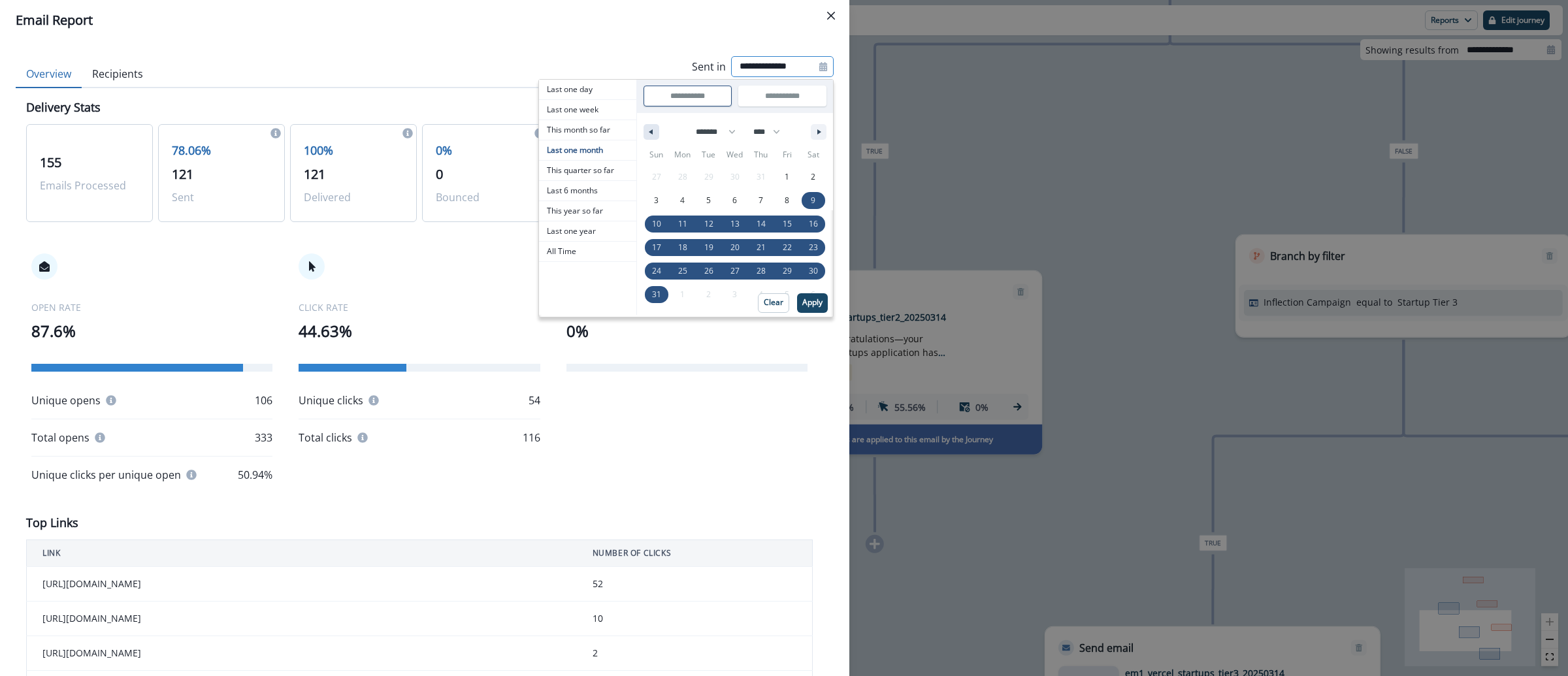
click at [643, 128] on button "button" at bounding box center [651, 132] width 16 height 16
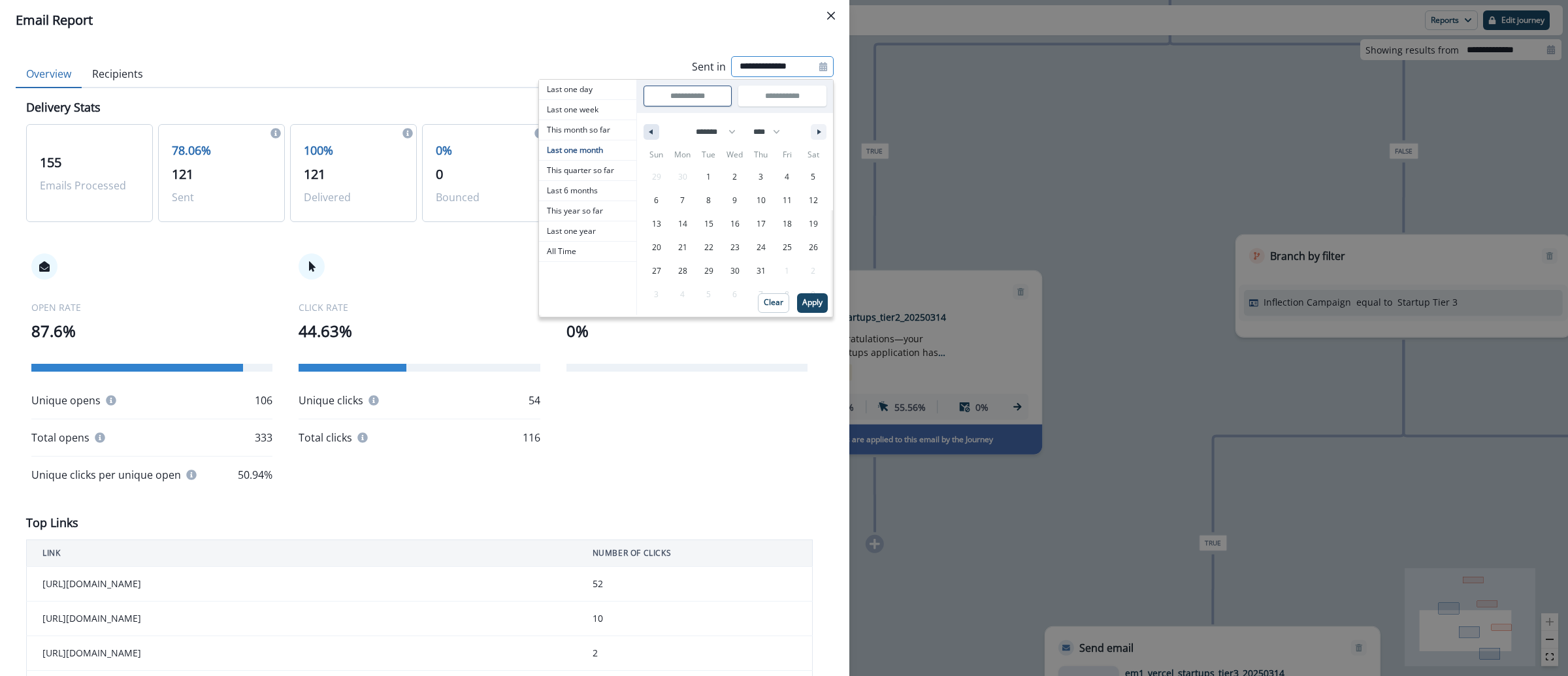
click at [643, 128] on button "button" at bounding box center [651, 132] width 16 height 16
select select "*"
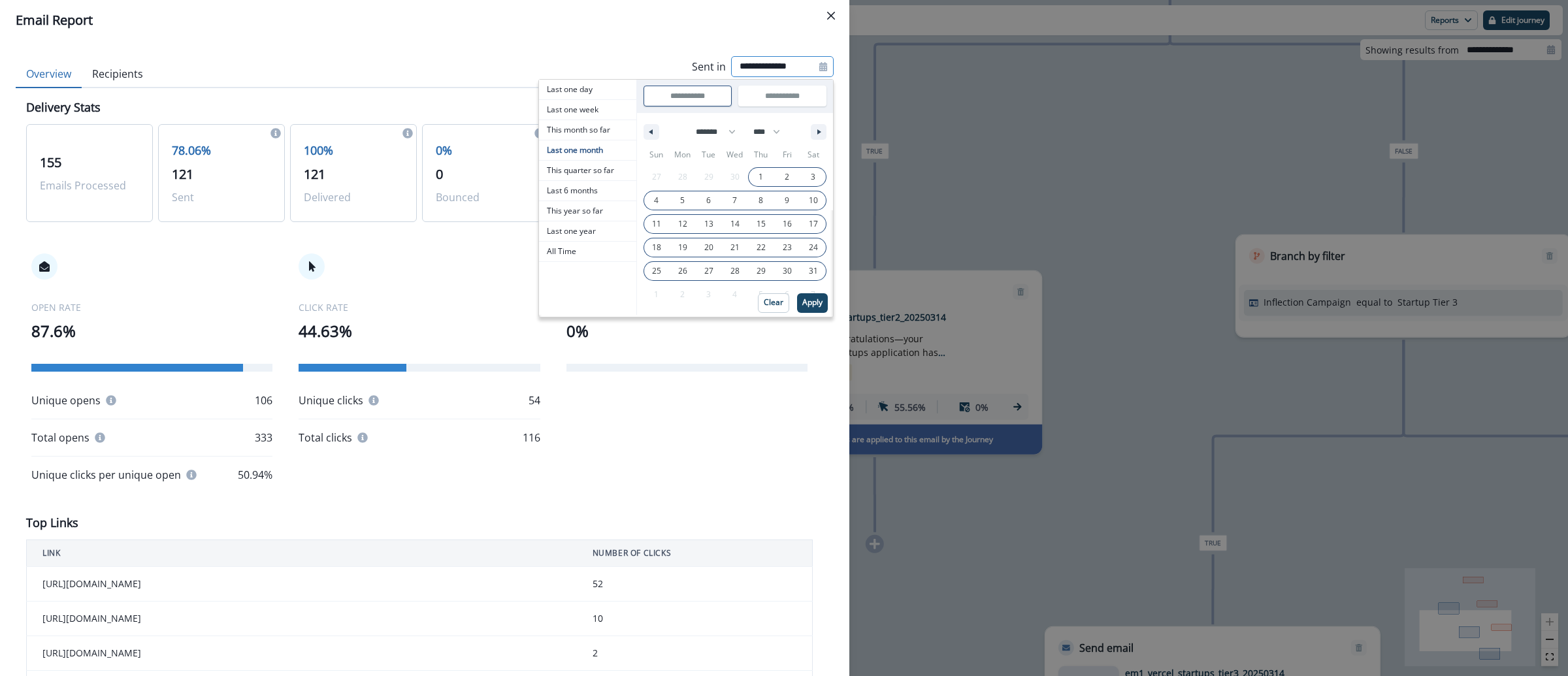
click at [748, 182] on span "1" at bounding box center [761, 176] width 26 height 17
type input "**********"
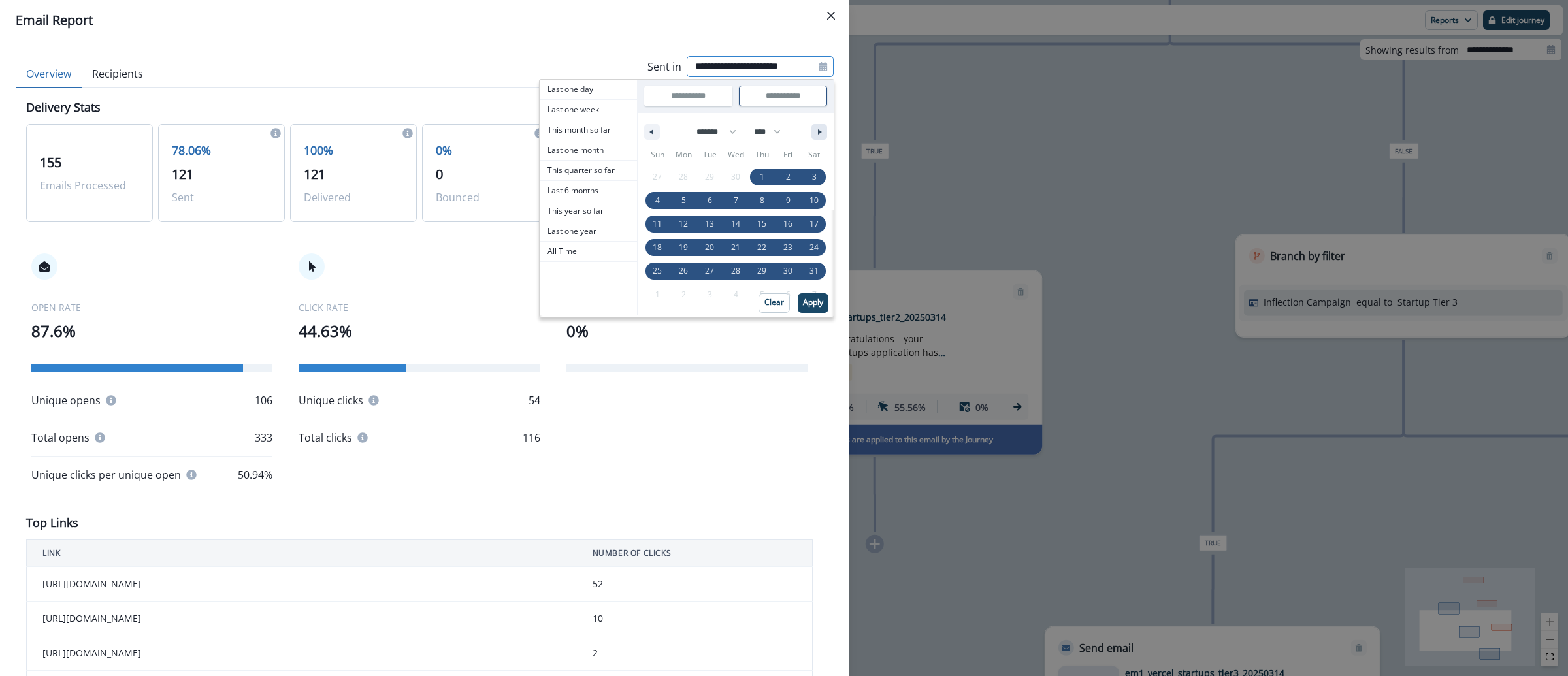
click at [812, 129] on button "button" at bounding box center [819, 132] width 16 height 16
select select "*"
drag, startPoint x: 747, startPoint y: 269, endPoint x: 757, endPoint y: 275, distance: 11.7
click at [757, 269] on span "31" at bounding box center [761, 271] width 9 height 24
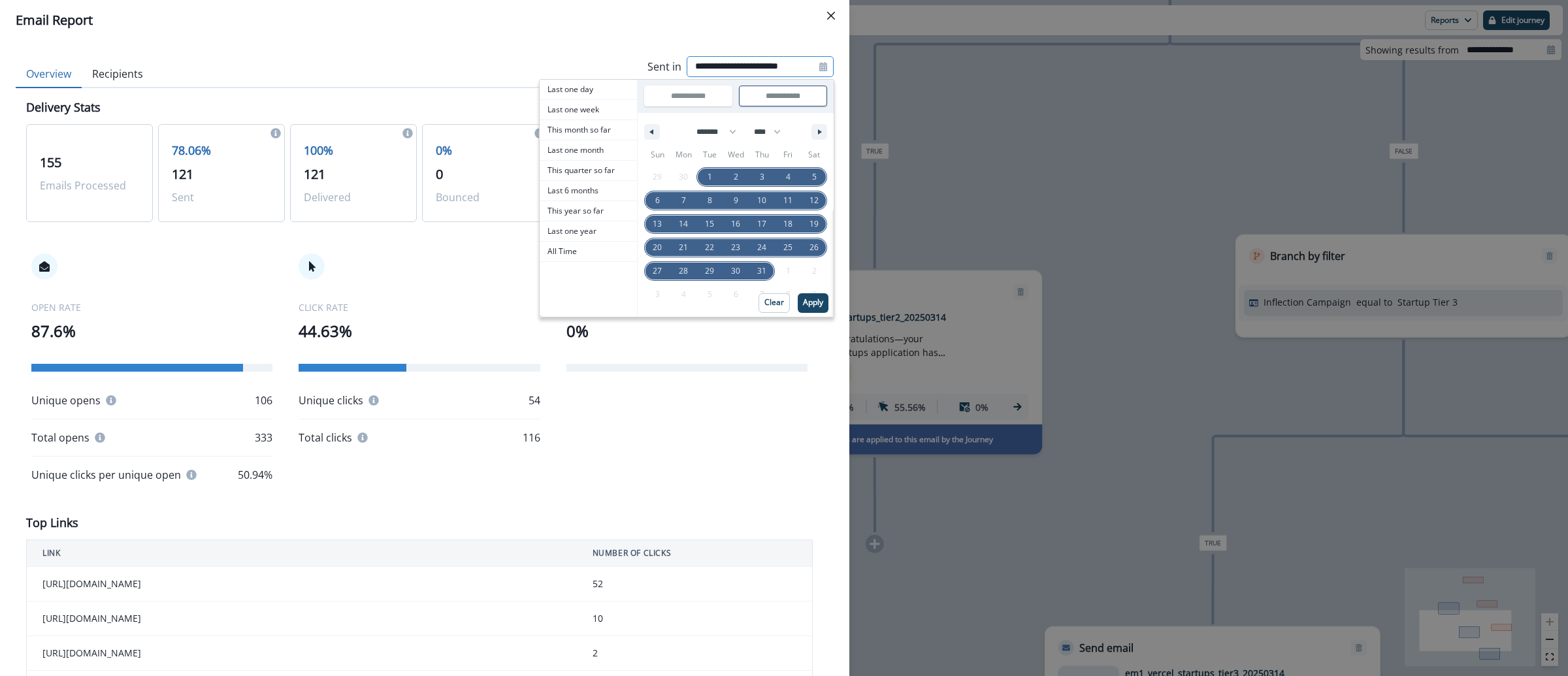
type input "**********"
select select "*"
click at [803, 298] on p "Apply" at bounding box center [812, 302] width 21 height 9
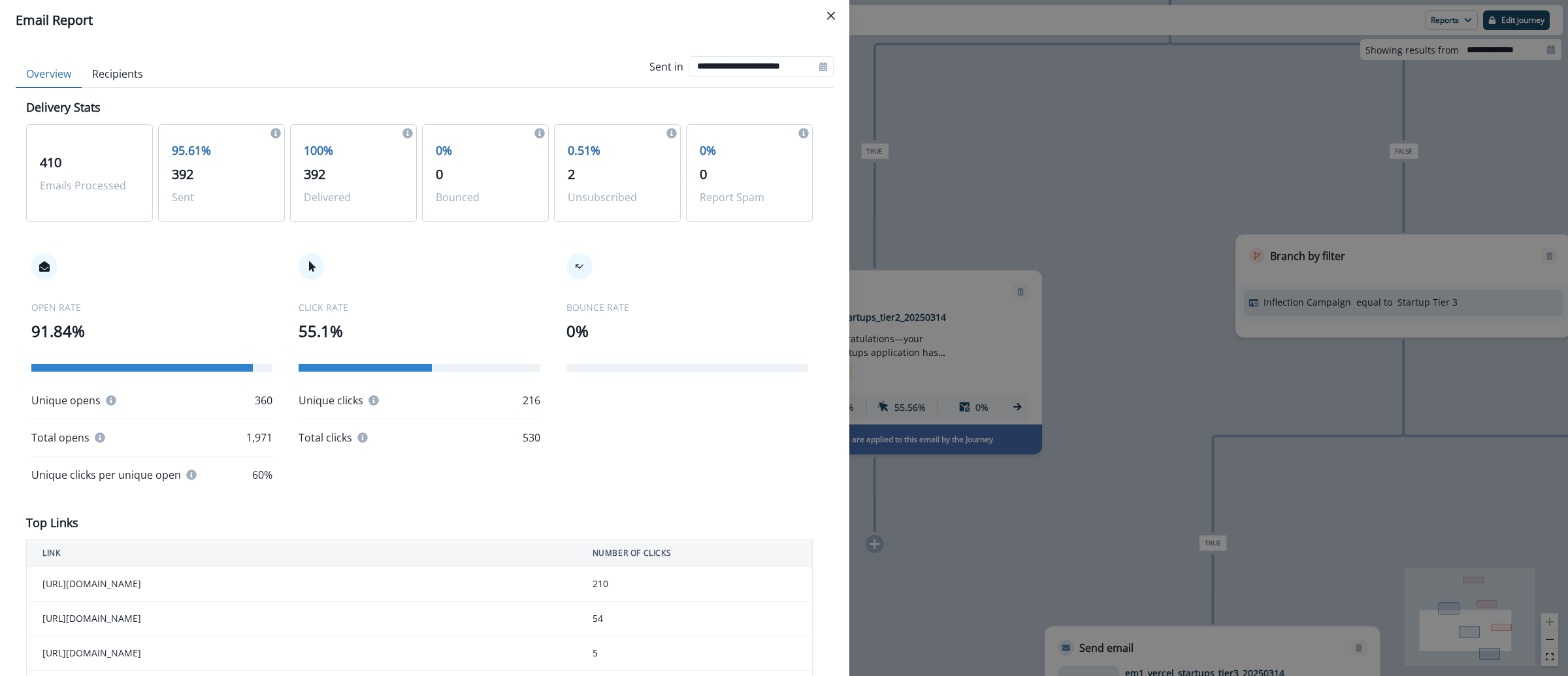
scroll to position [962, 0]
